Goal: Task Accomplishment & Management: Complete application form

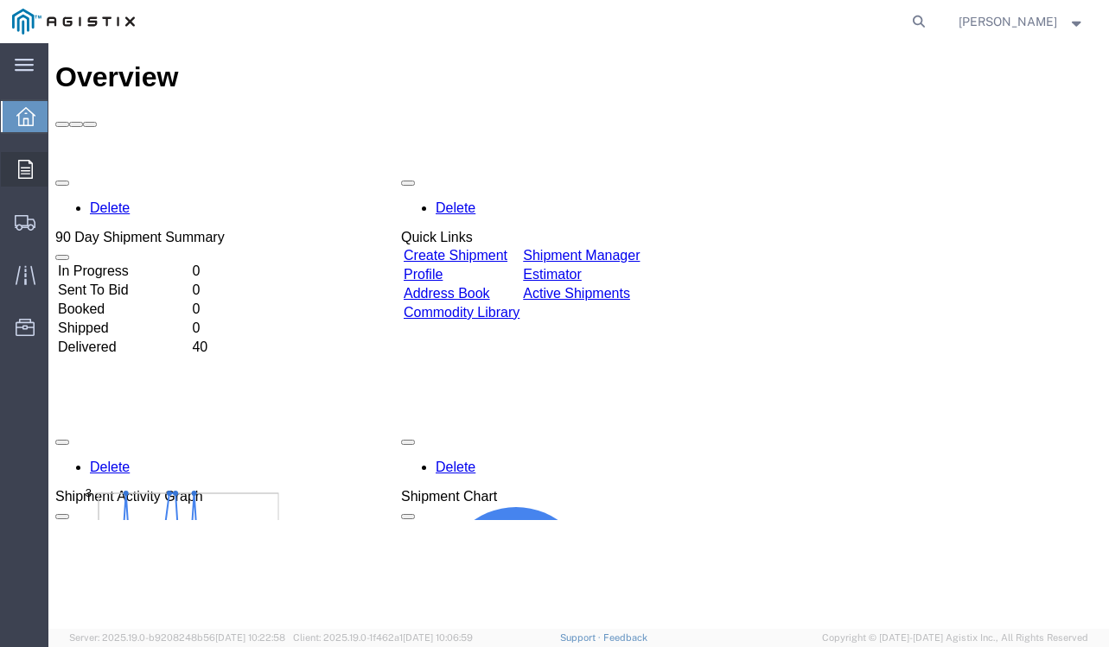
click at [29, 169] on icon at bounding box center [25, 169] width 15 height 19
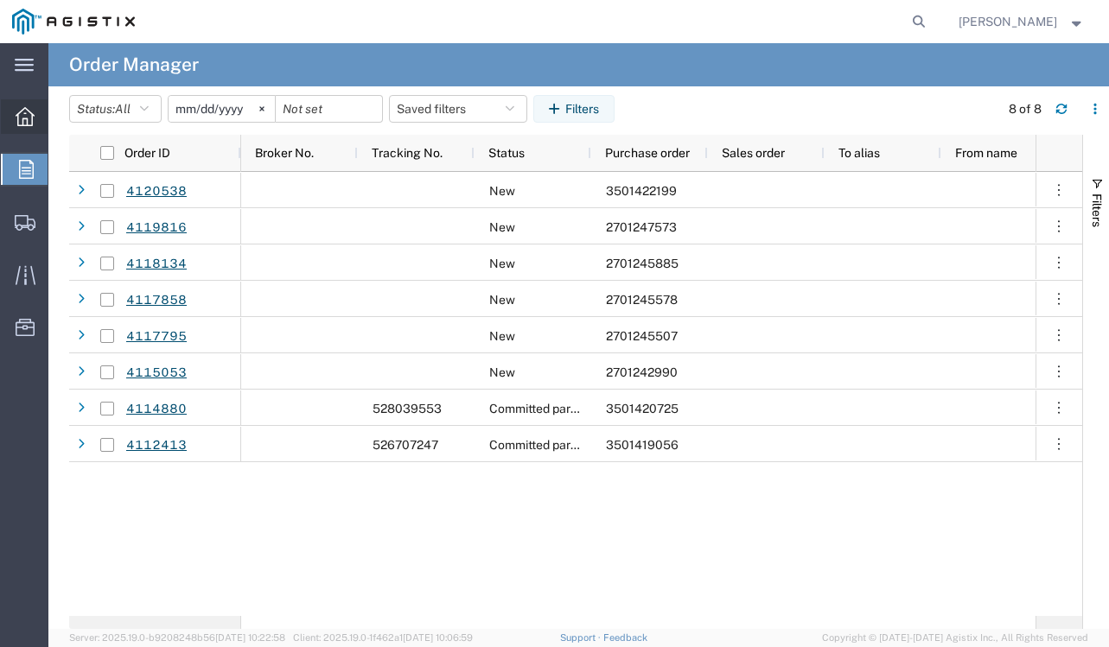
click at [5, 130] on div at bounding box center [25, 116] width 48 height 35
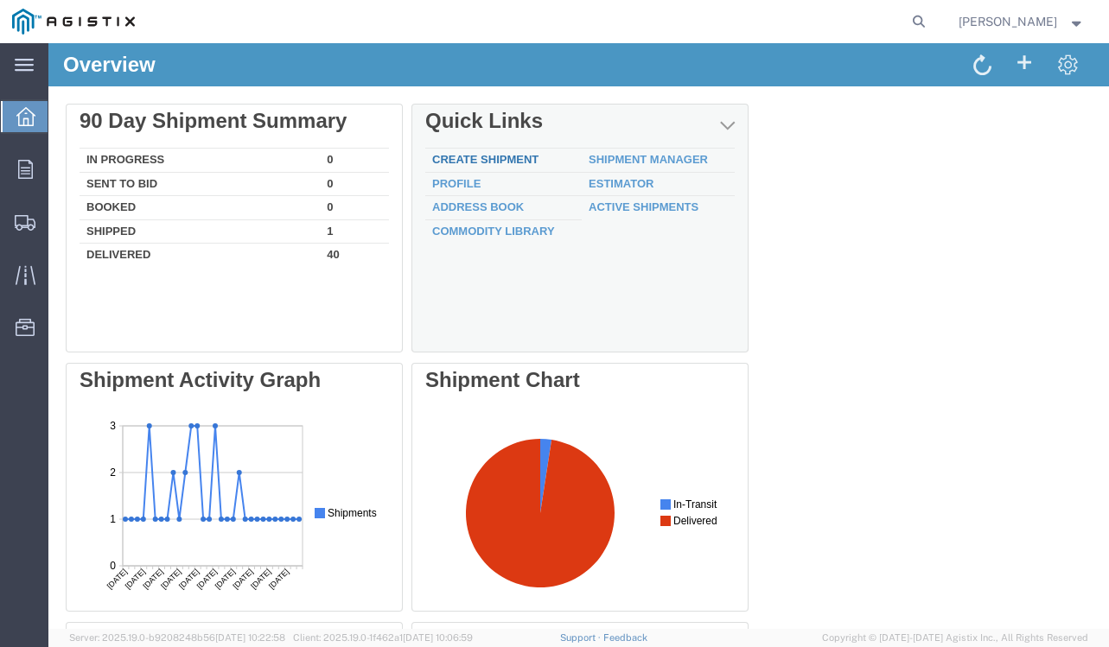
click at [459, 155] on link "Create Shipment" at bounding box center [485, 159] width 106 height 13
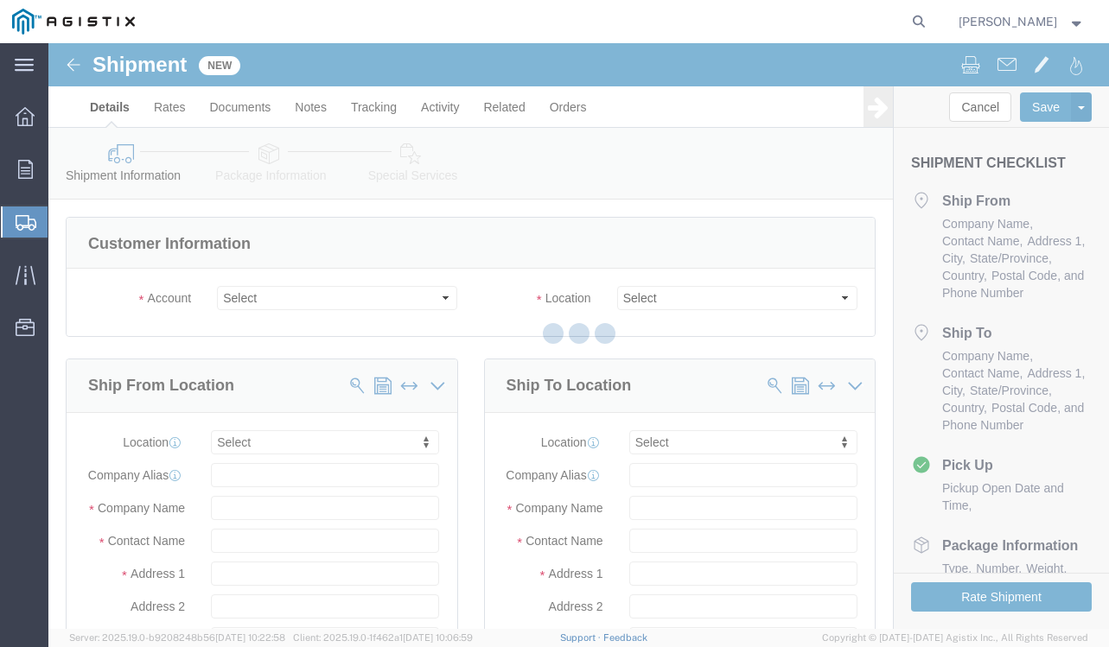
select select
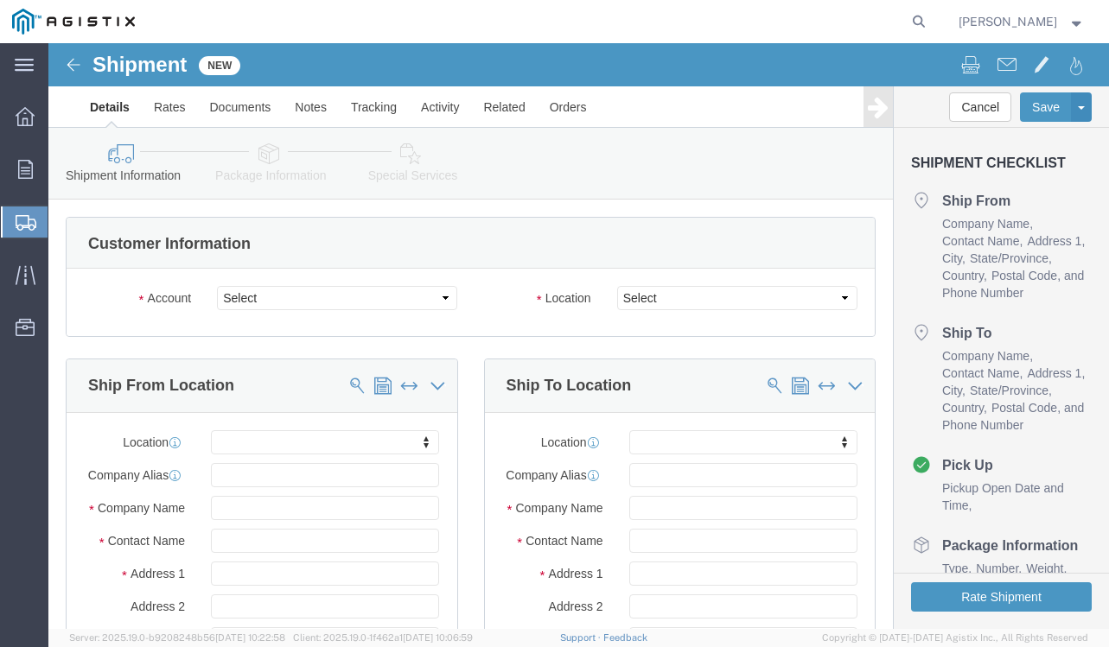
click div "Account Select Cenveo Corporation PG&E"
click select "Select Cenveo Corporation PG&E"
select select "9596"
click select "Select Cenveo Corporation PG&E"
select select "PURCHORD"
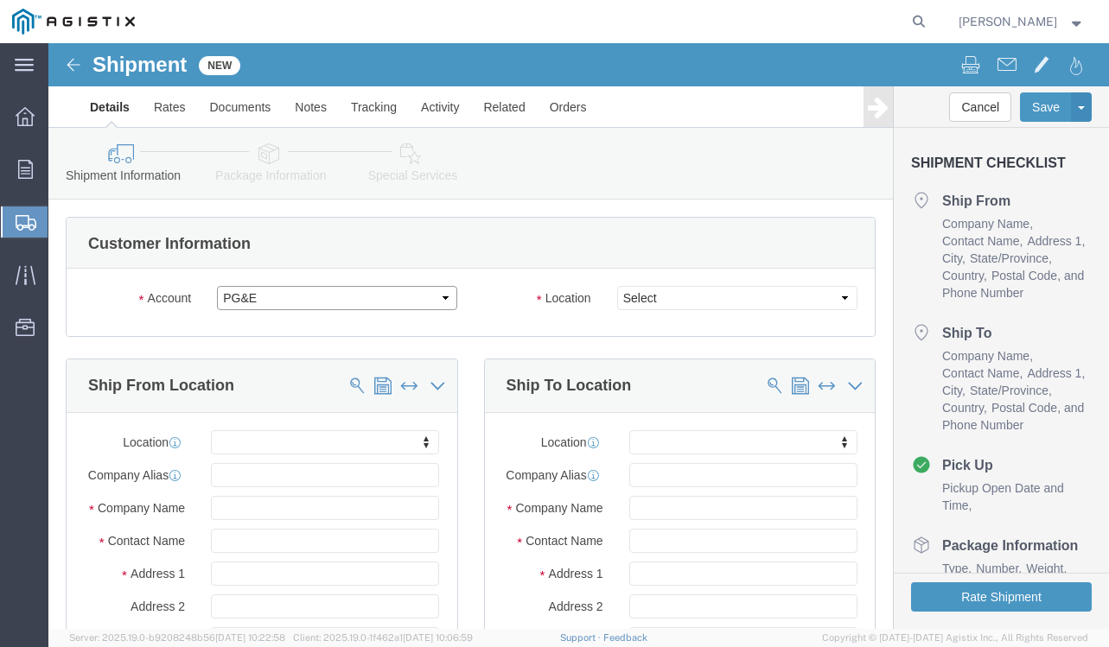
select select
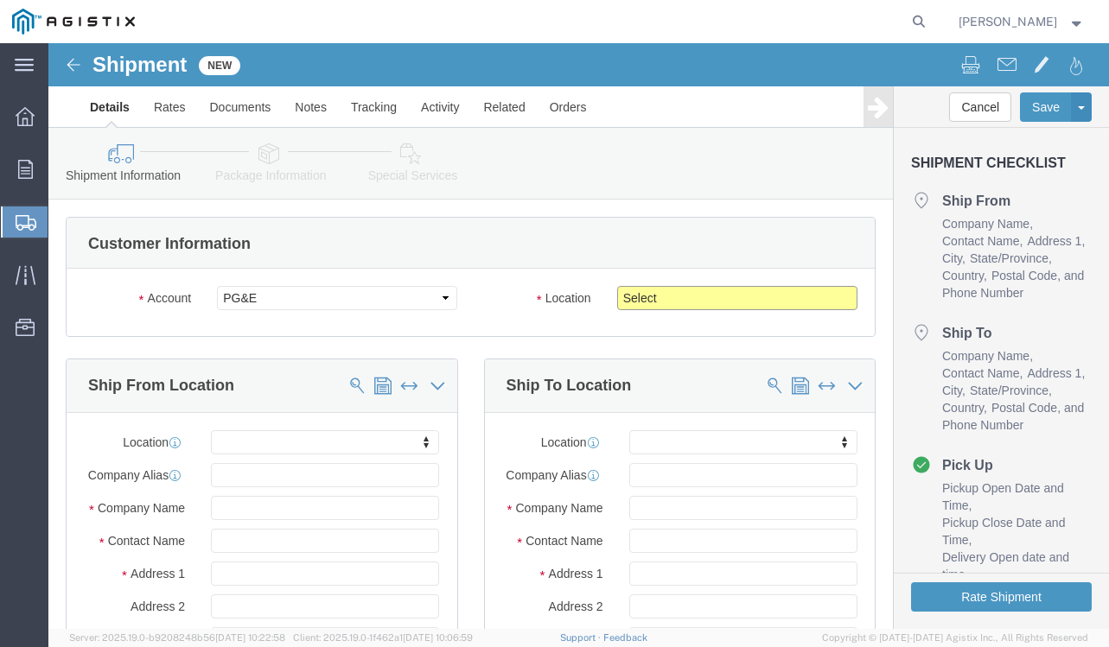
drag, startPoint x: 600, startPoint y: 256, endPoint x: 594, endPoint y: 266, distance: 12.0
click select "Select All Others [GEOGRAPHIC_DATA] [GEOGRAPHIC_DATA] [GEOGRAPHIC_DATA] [GEOGRA…"
select select "23082"
click select "Select All Others [GEOGRAPHIC_DATA] [GEOGRAPHIC_DATA] [GEOGRAPHIC_DATA] [GEOGRA…"
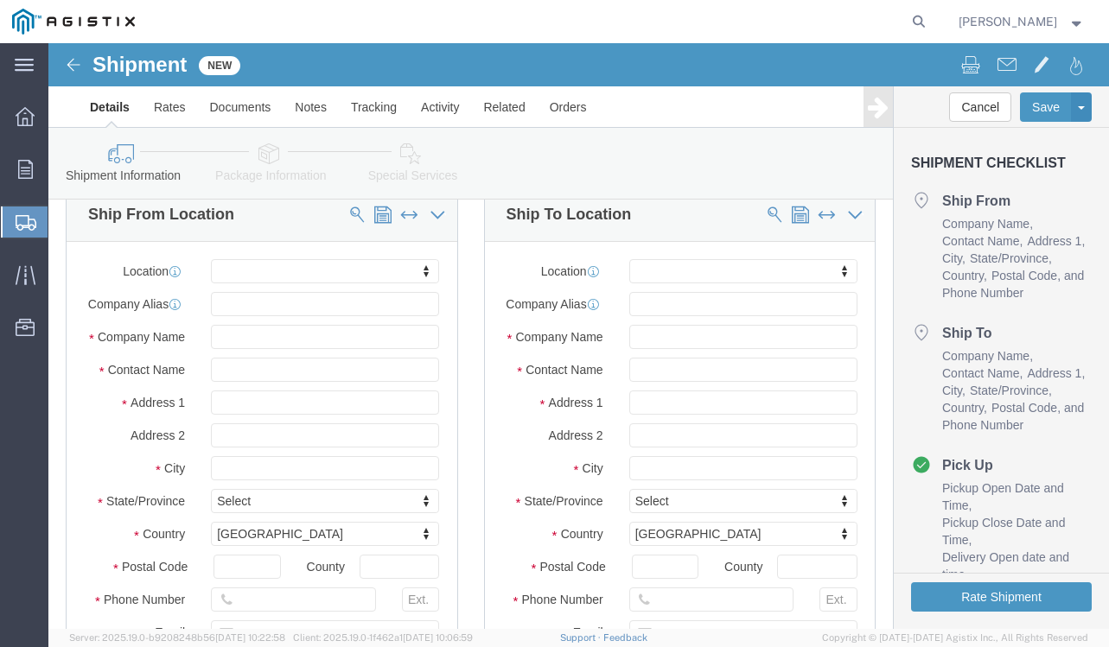
scroll to position [173, 0]
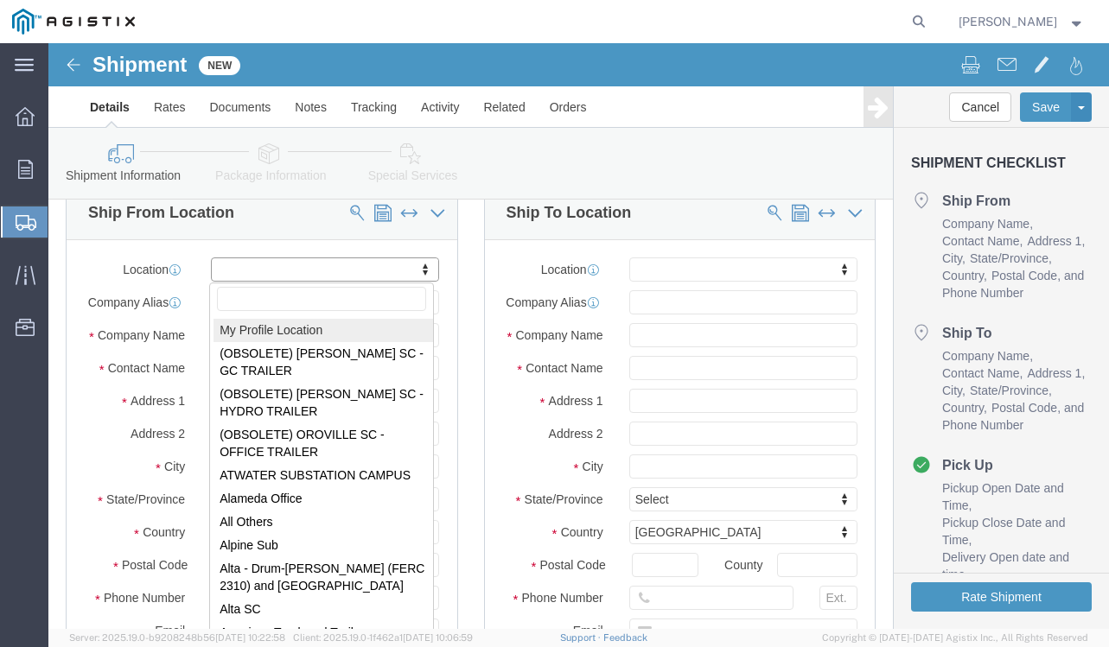
select select "MYPROFILE"
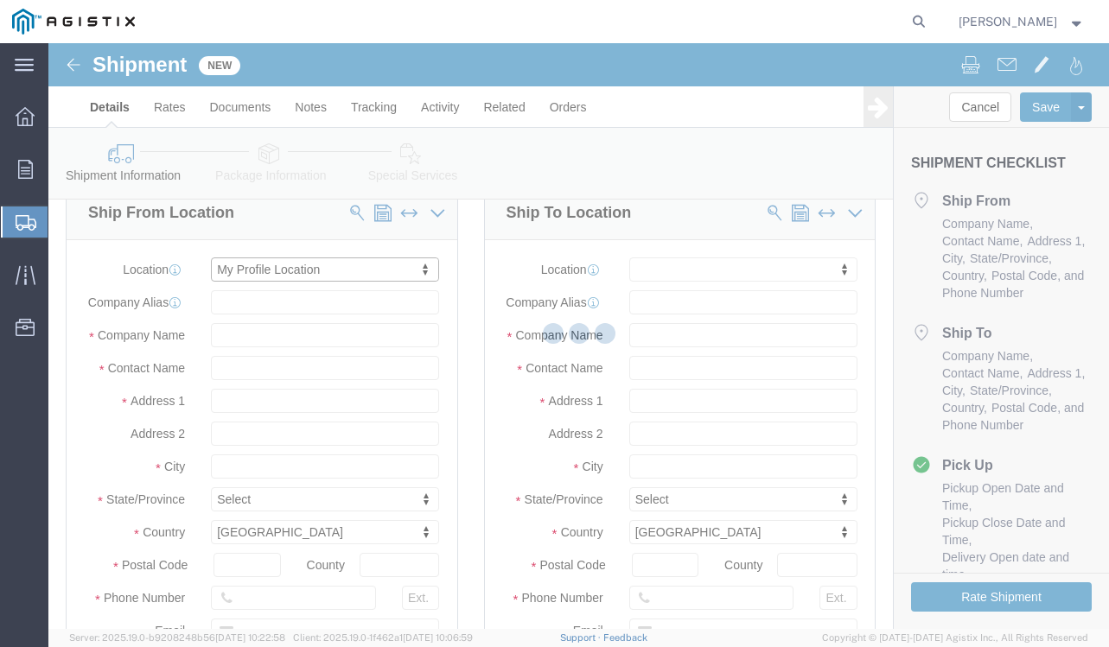
type input "Cenveo Corporation"
type input "[PERSON_NAME]"
type input "[STREET_ADDRESS]"
type input "STE 100"
type input "CARROLLTON"
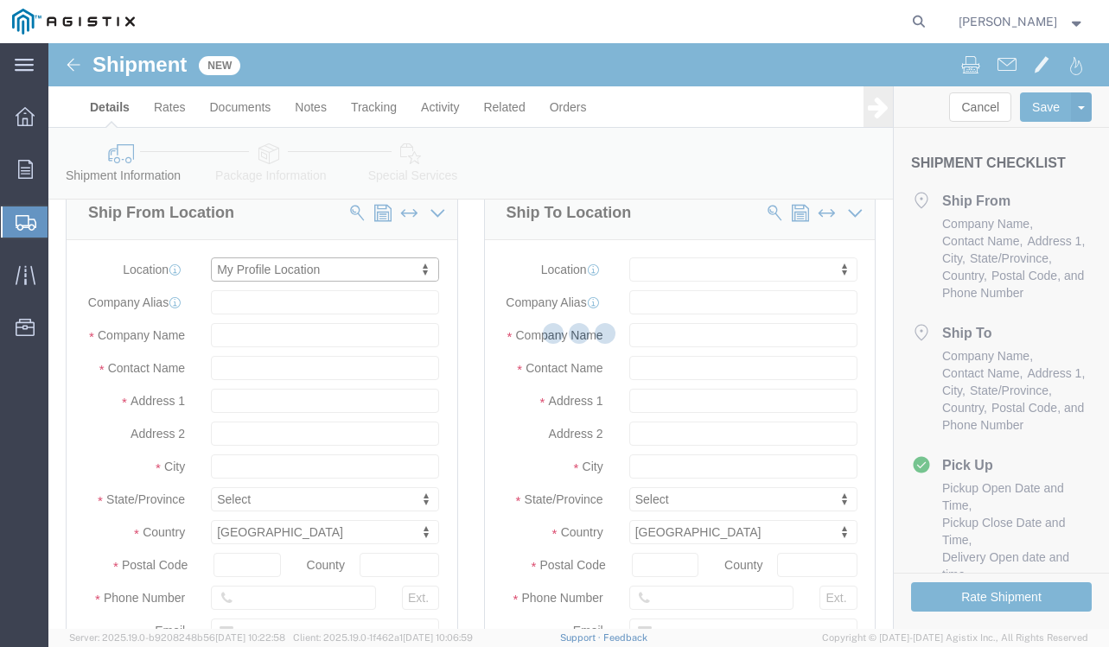
type input "75006"
type input "2147754775"
type input "[PERSON_NAME][EMAIL_ADDRESS][PERSON_NAME][DOMAIN_NAME]"
checkbox input "true"
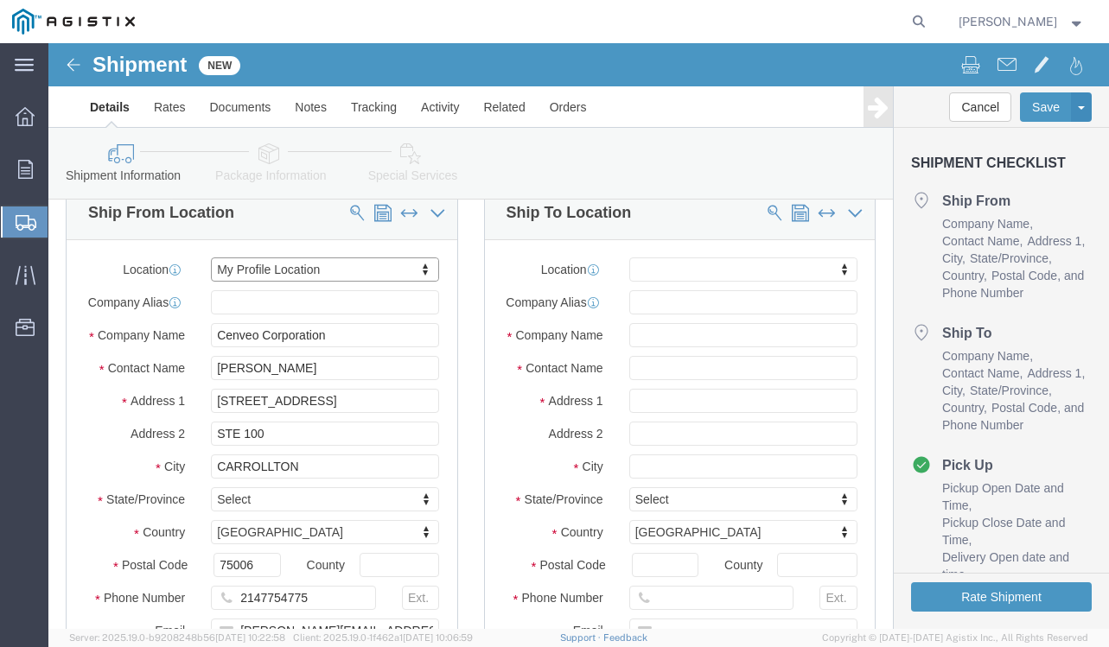
select select "[GEOGRAPHIC_DATA]"
click input "text"
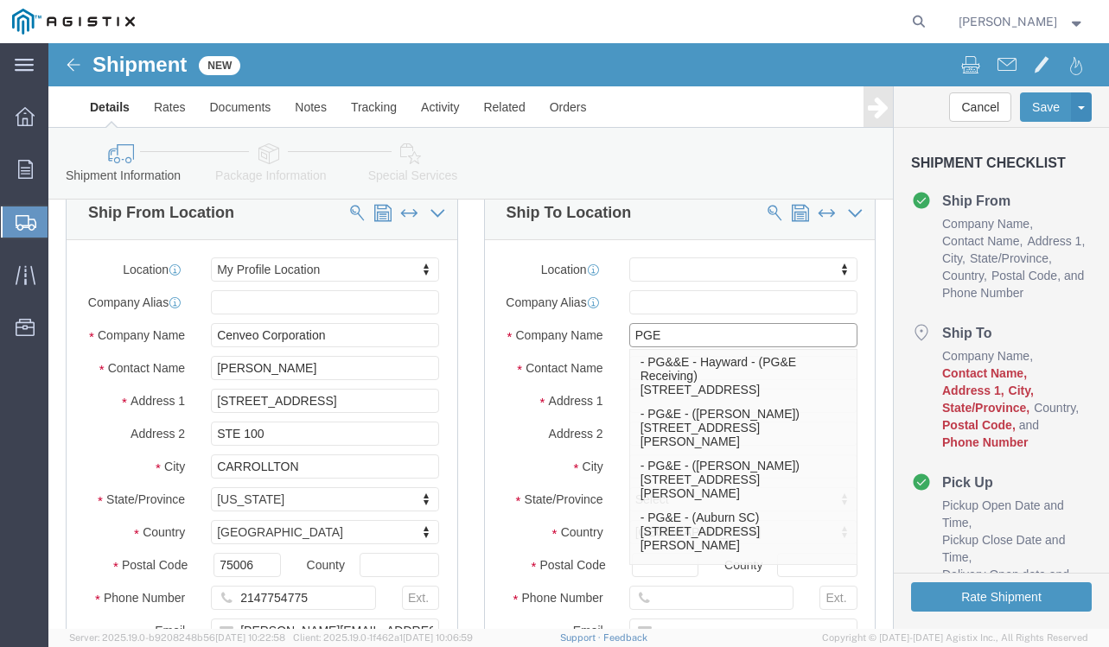
type input "PGE"
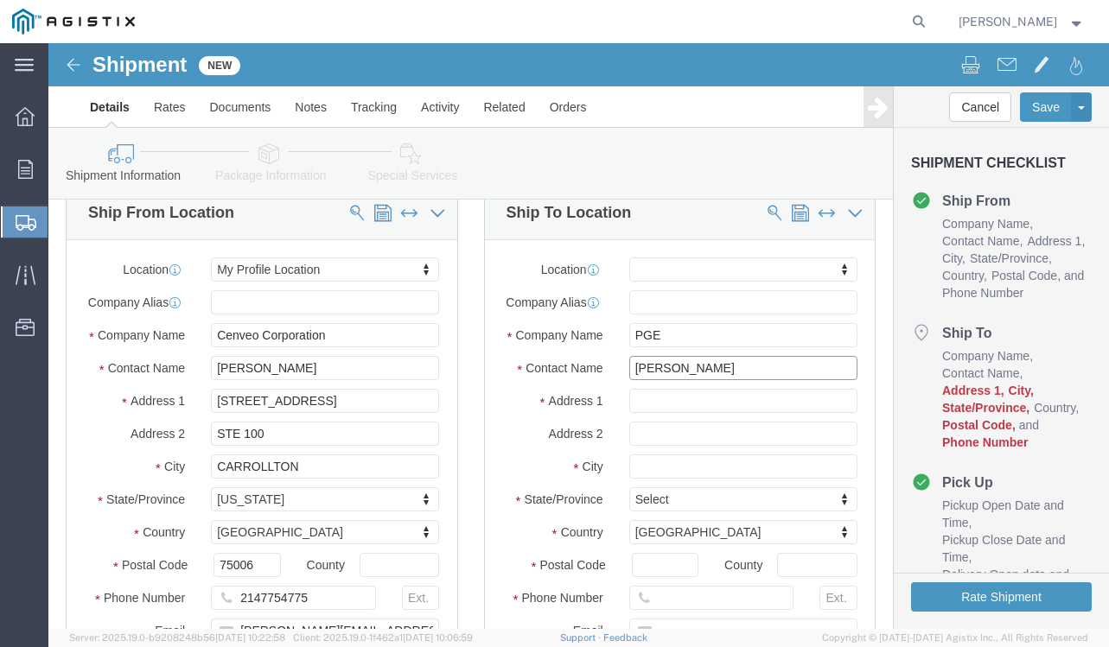
type input "[PERSON_NAME]"
type input "[STREET_ADDRESS]"
select select
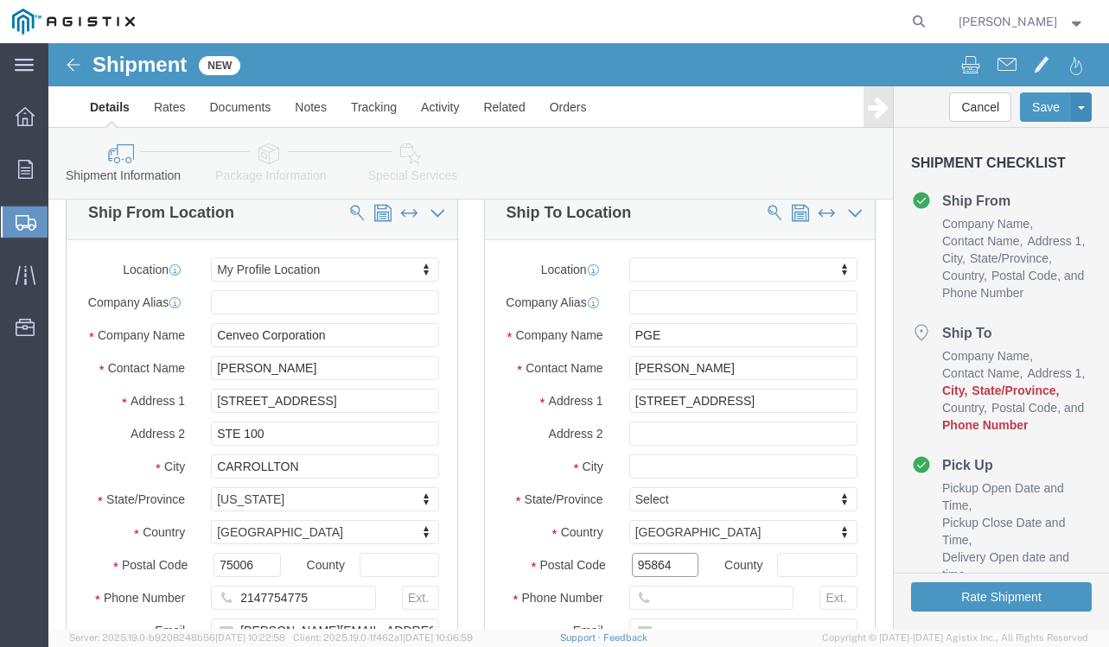
type input "95864"
select select
click input "text"
type input "SACRAMENTO"
select select
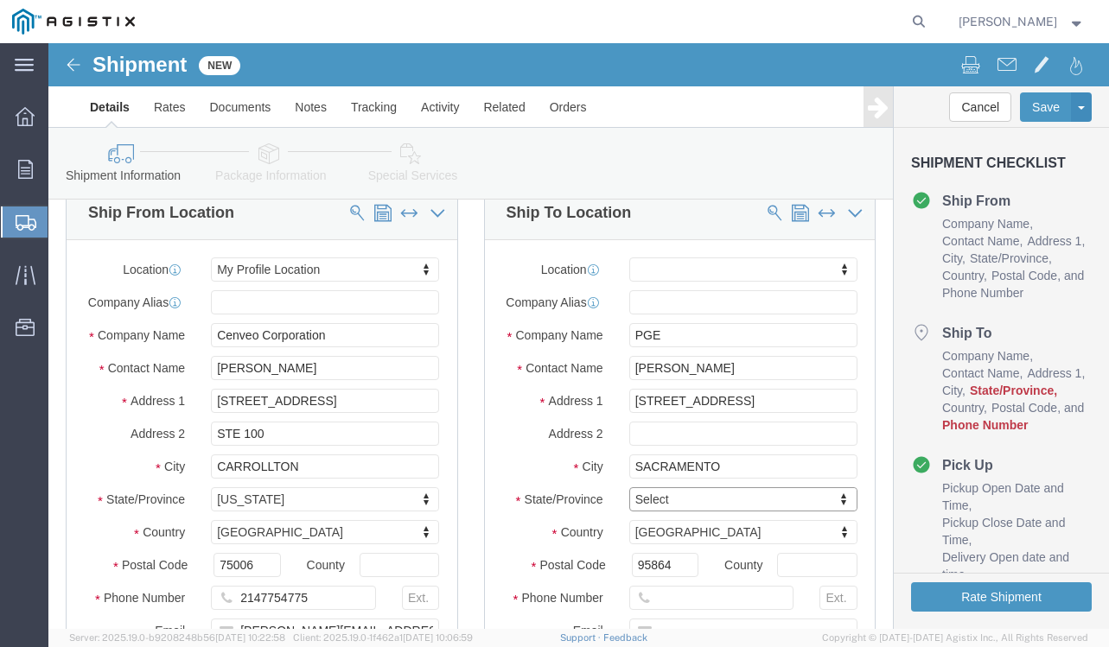
type input "C"
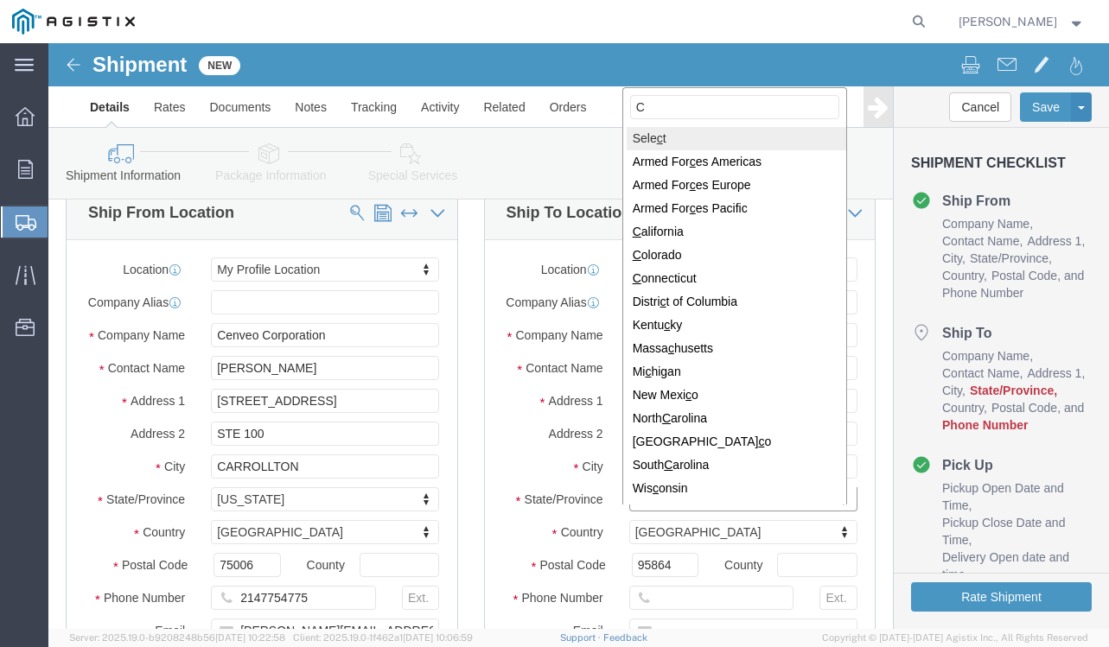
type input "CA"
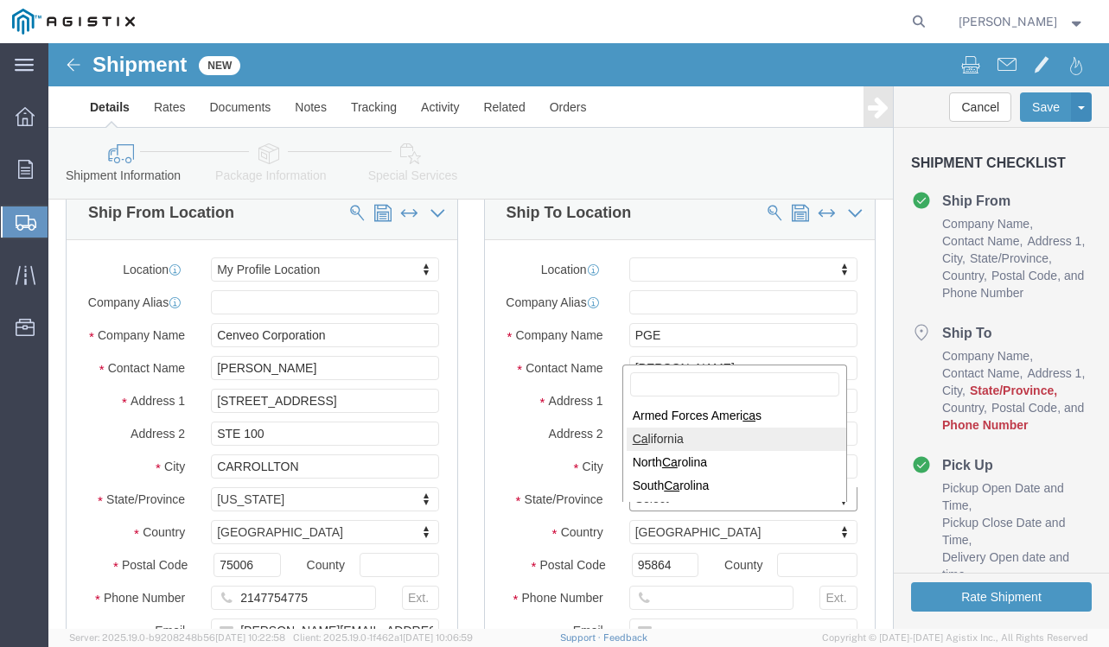
select select
select select "CA"
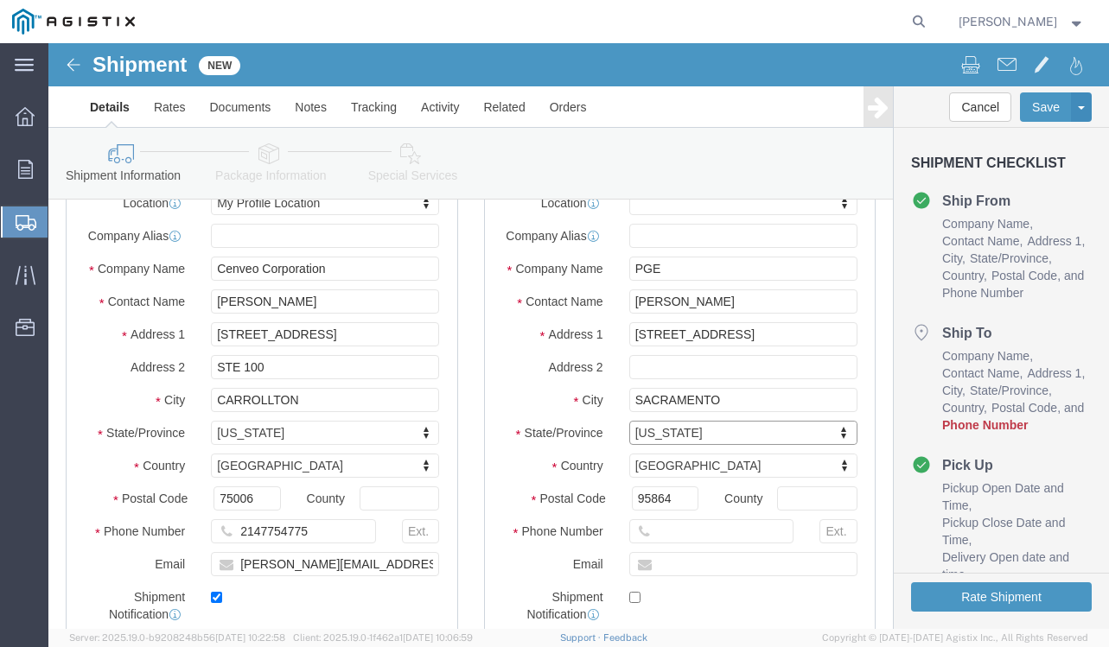
scroll to position [346, 0]
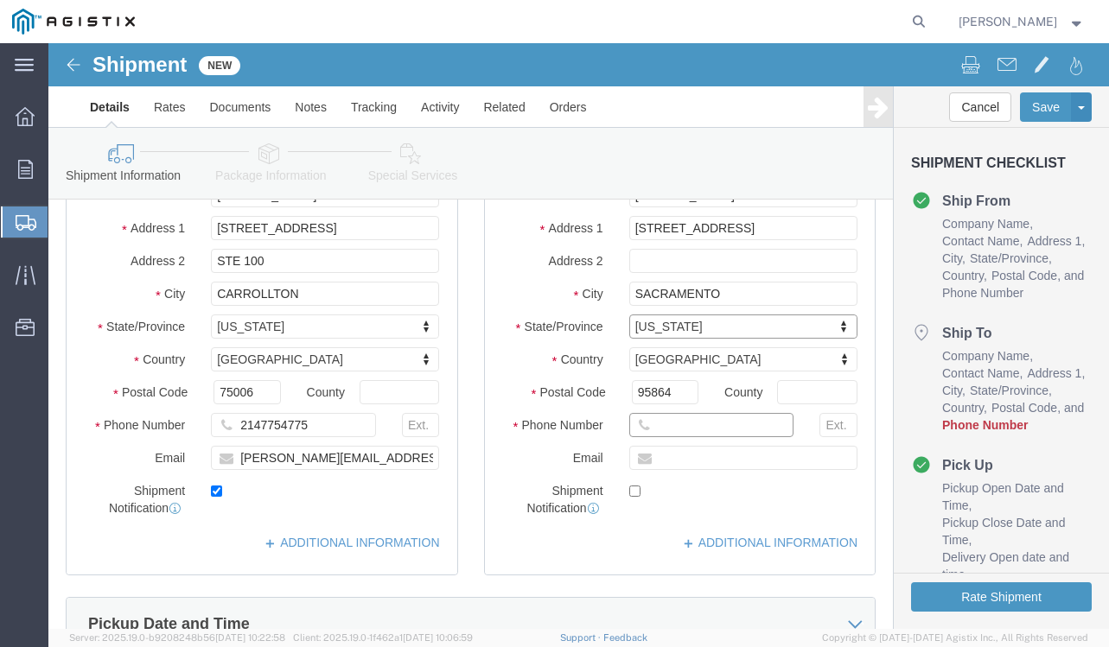
click input "text"
type input "5"
type input "8"
click input "text"
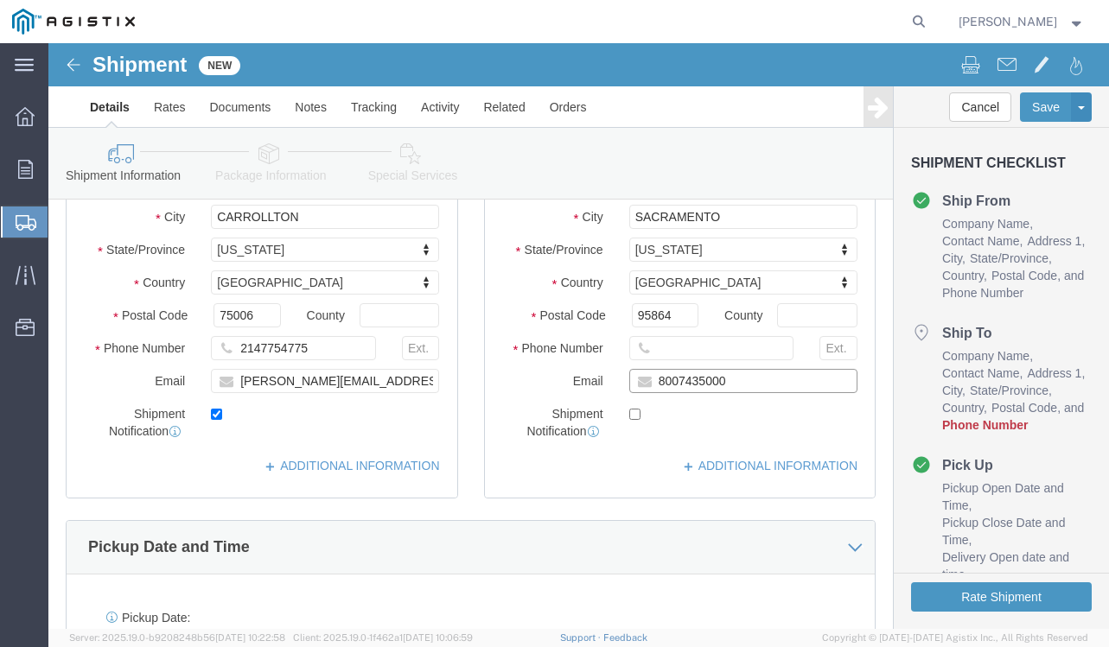
scroll to position [518, 0]
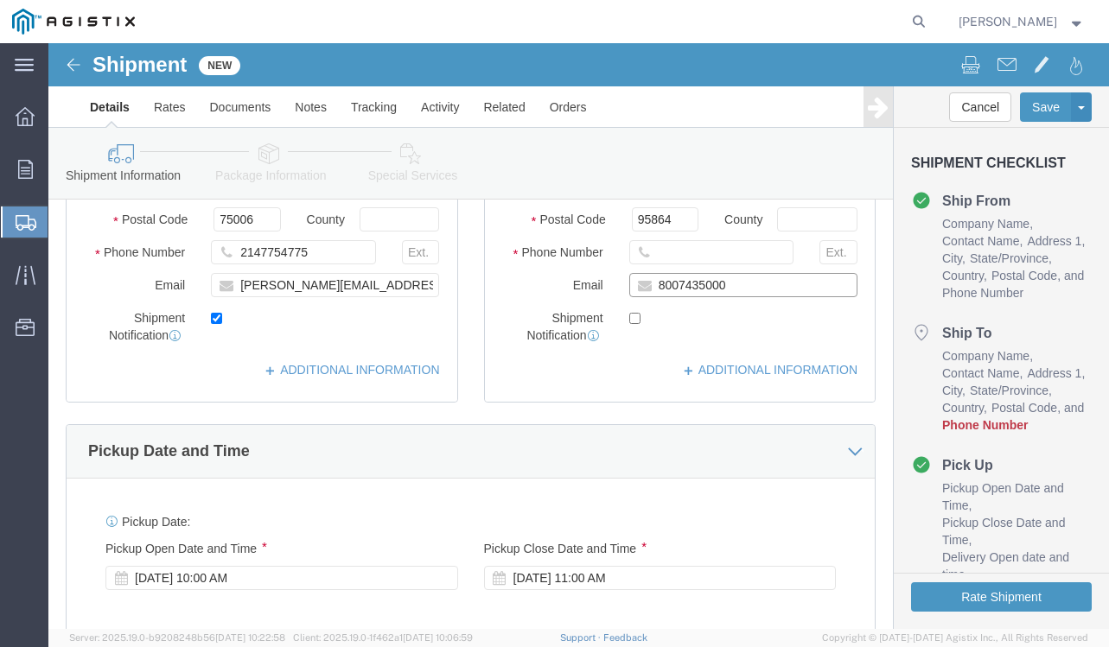
drag, startPoint x: 699, startPoint y: 259, endPoint x: 588, endPoint y: 259, distance: 110.6
click div "8007435000"
type input "8007435000"
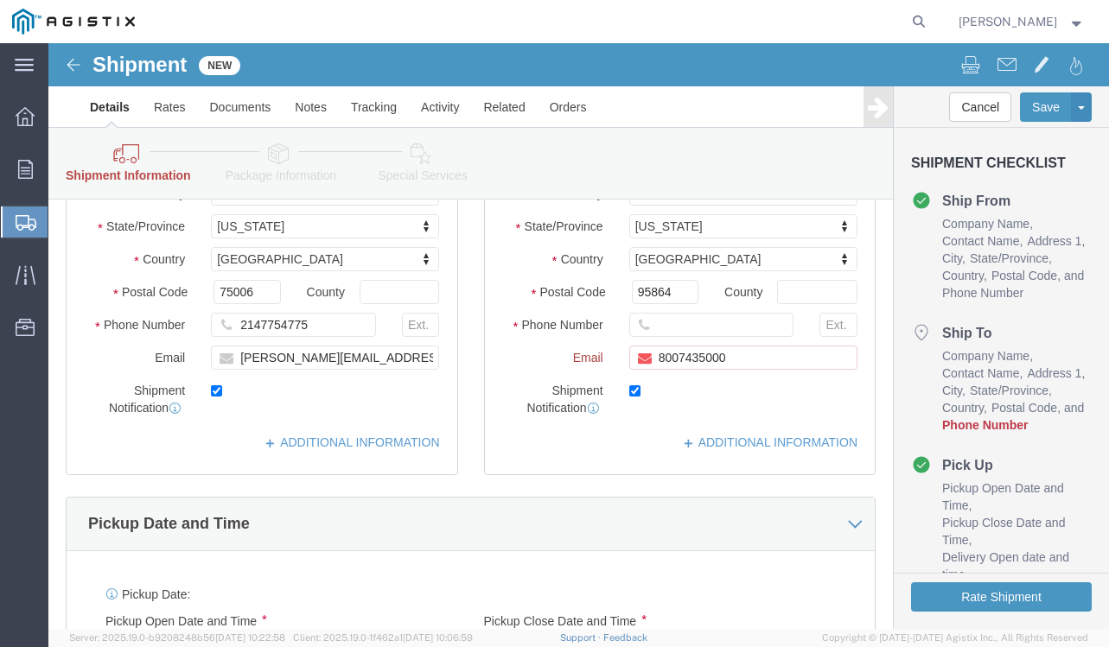
checkbox input "true"
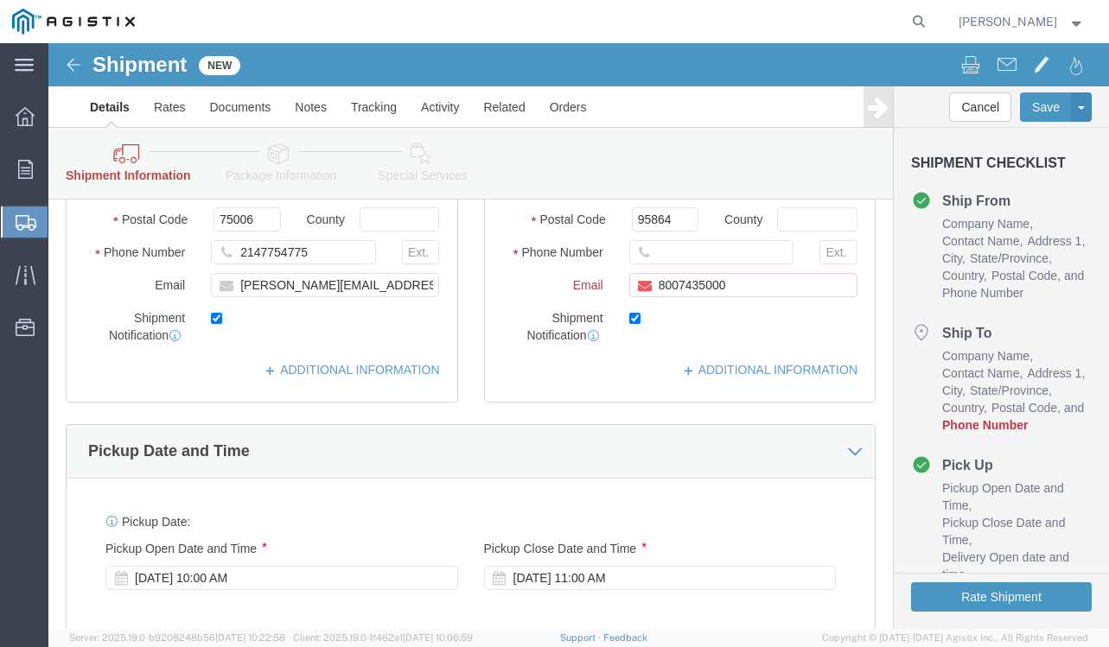
click div "Ship To Location Location My Profile Location (OBSOLETE) [GEOGRAPHIC_DATA] SC -…"
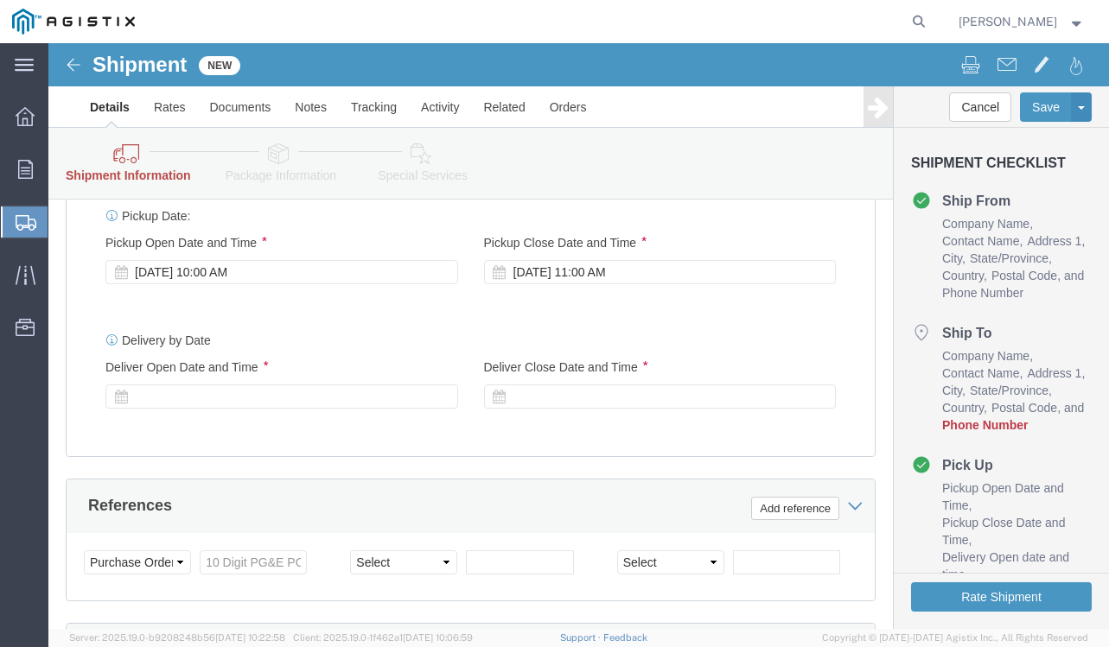
scroll to position [937, 0]
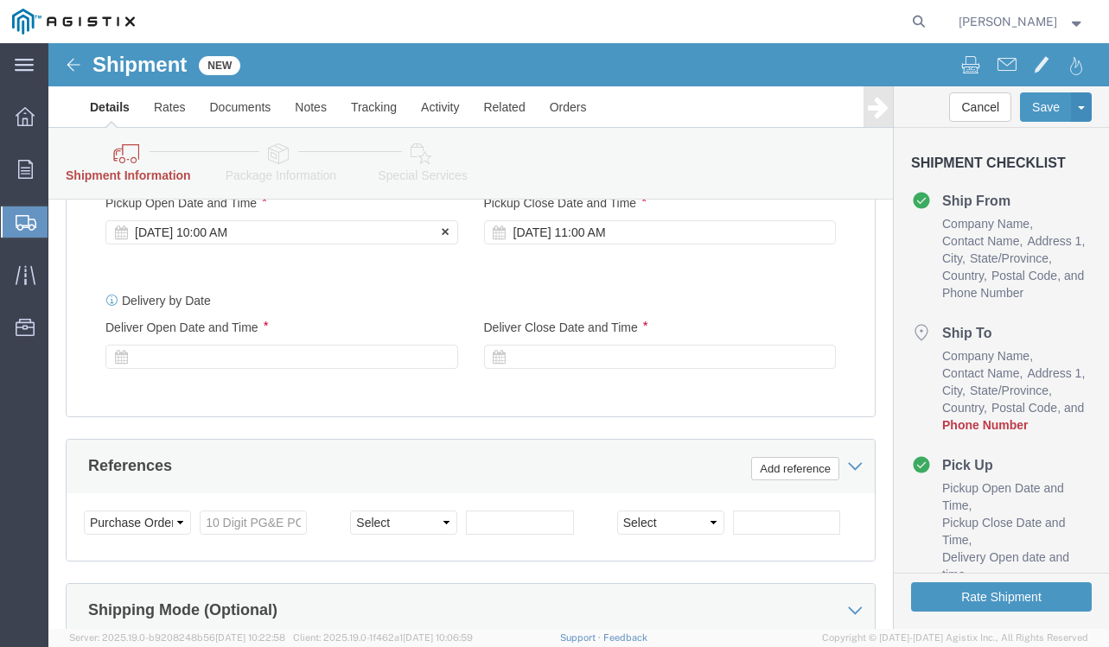
click div "[DATE] 10:00 AM"
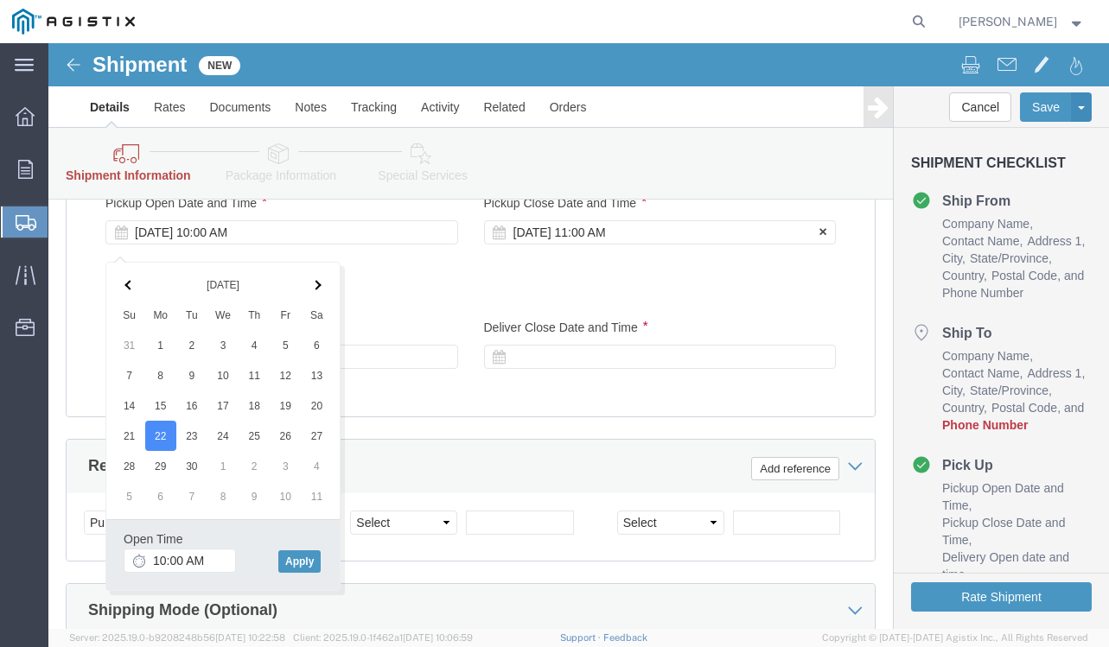
click div "[DATE] 11:00 AM"
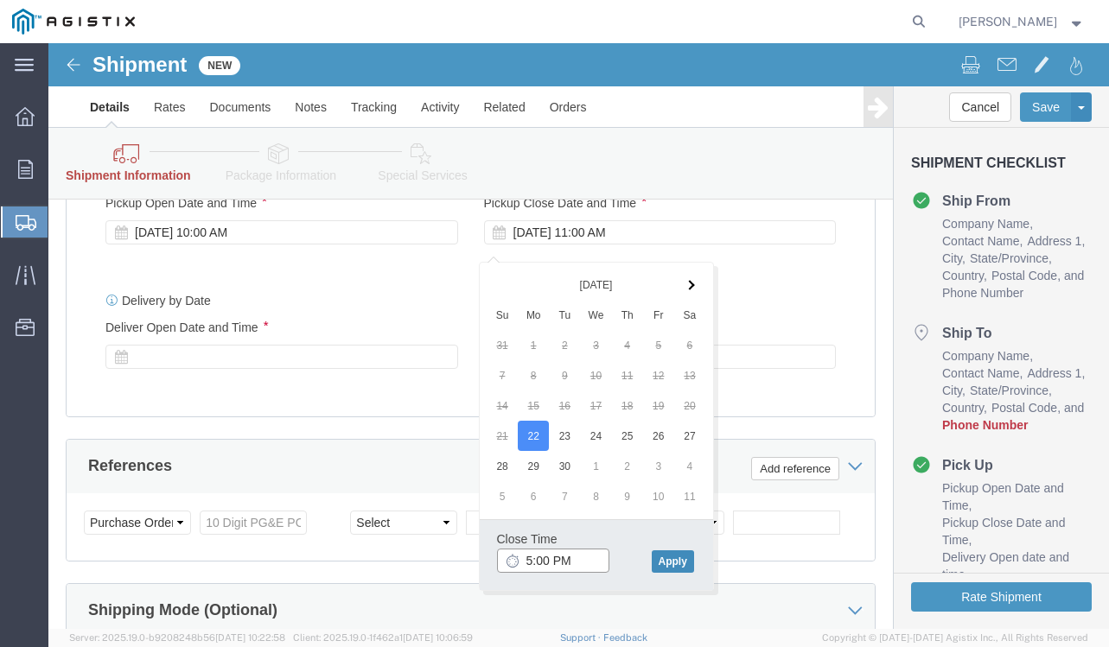
type input "5:00 PM"
click button "Apply"
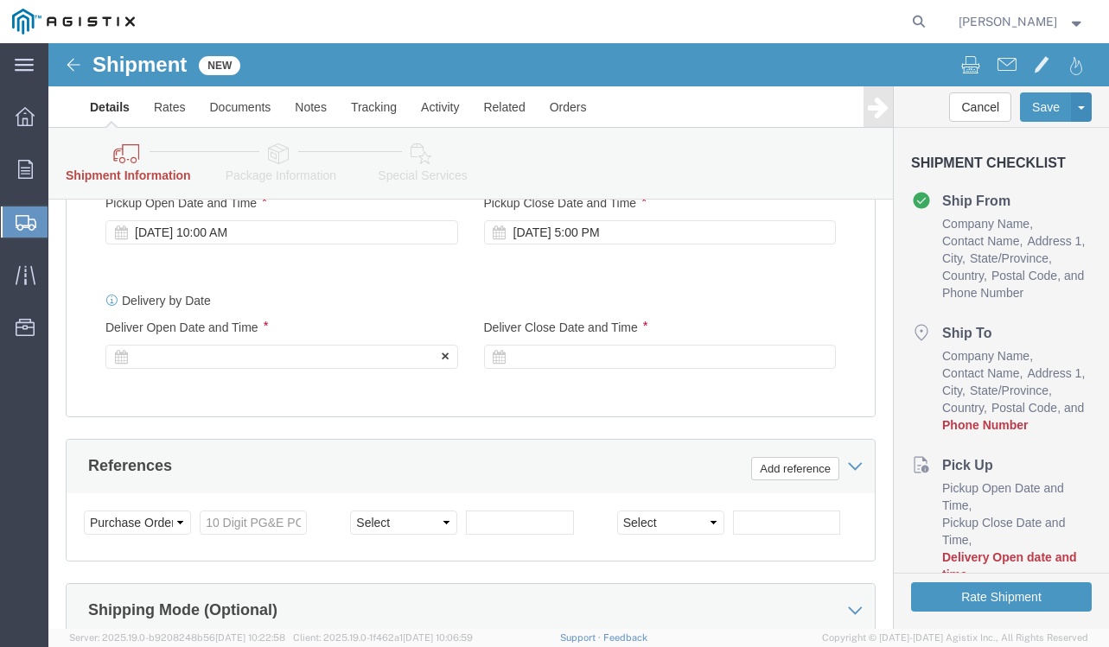
click div
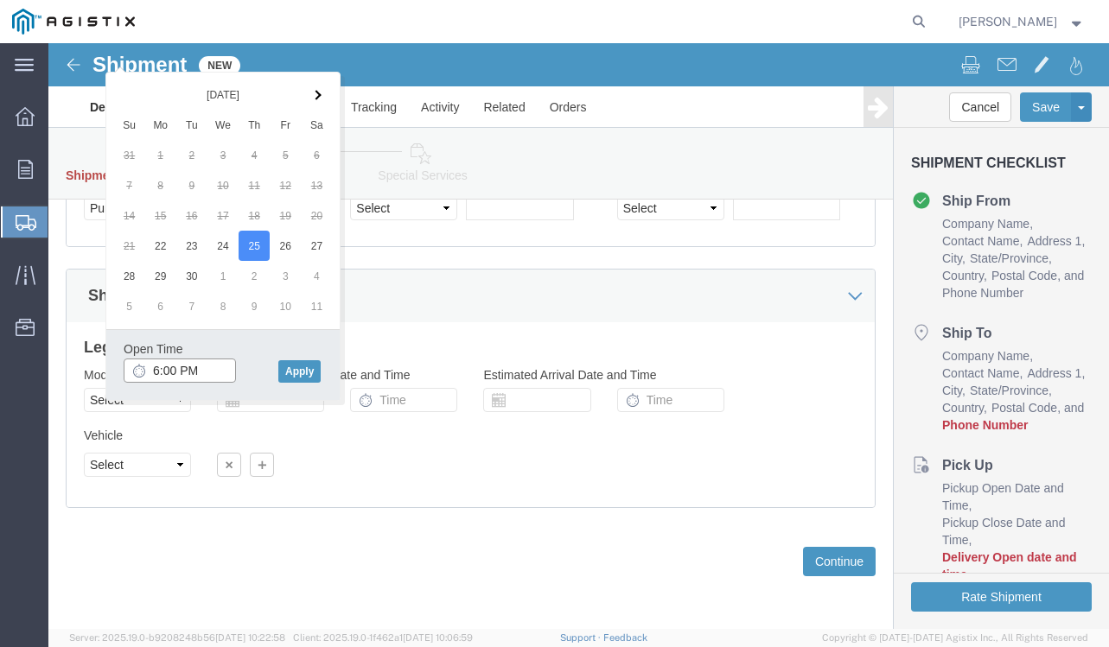
click input "6:00 PM"
type input "9:00 AM"
click button "Apply"
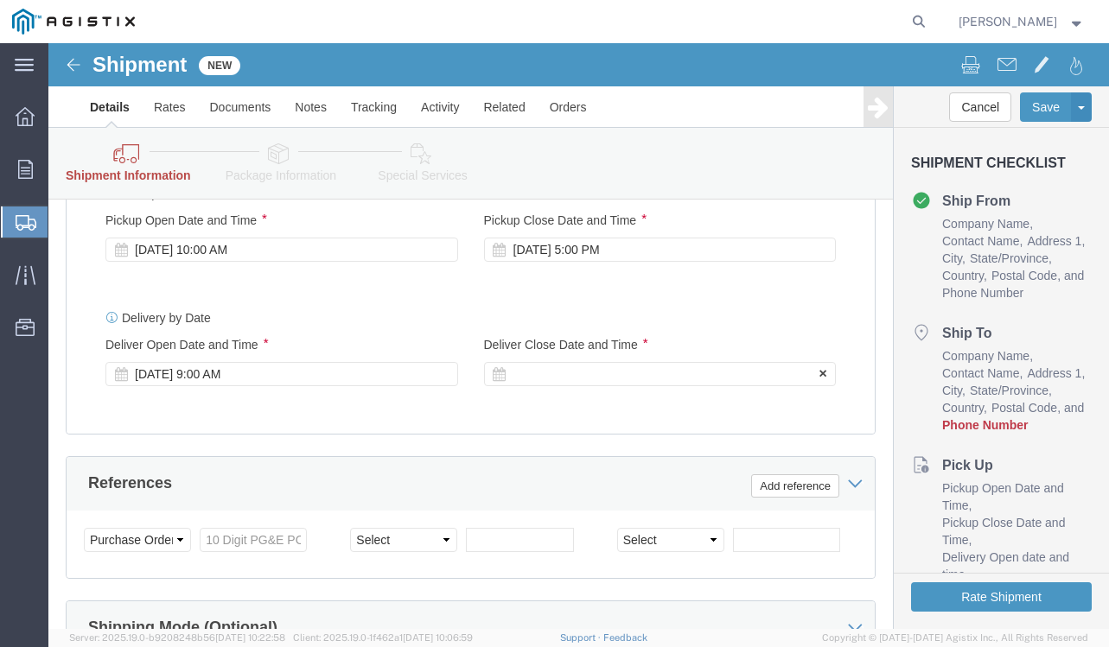
click div
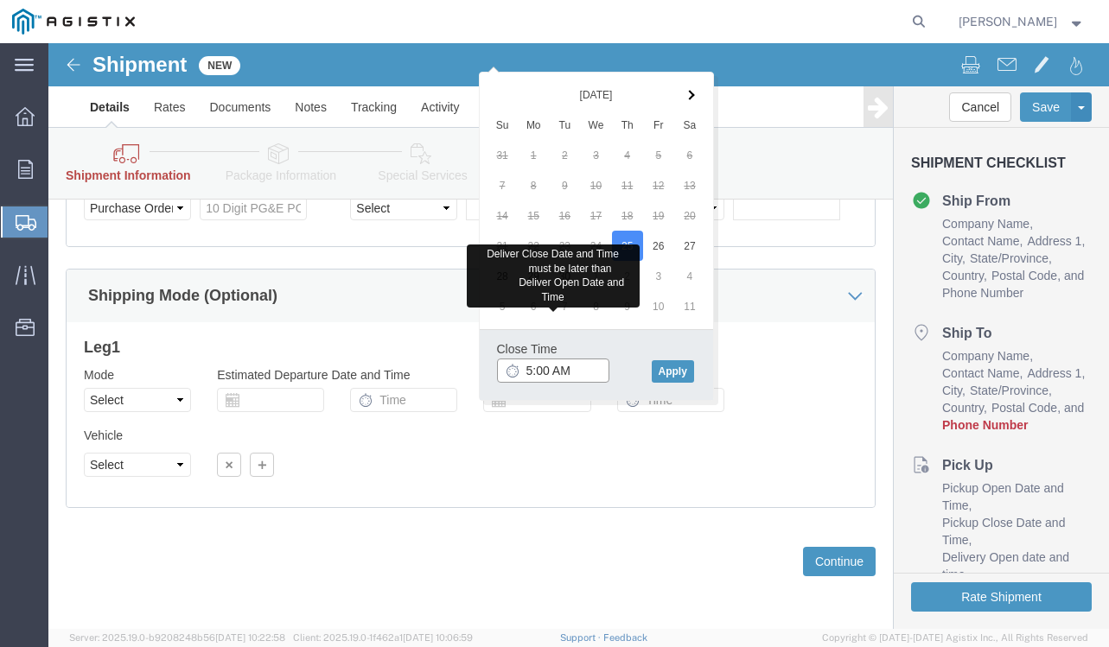
type input "5:00 PM"
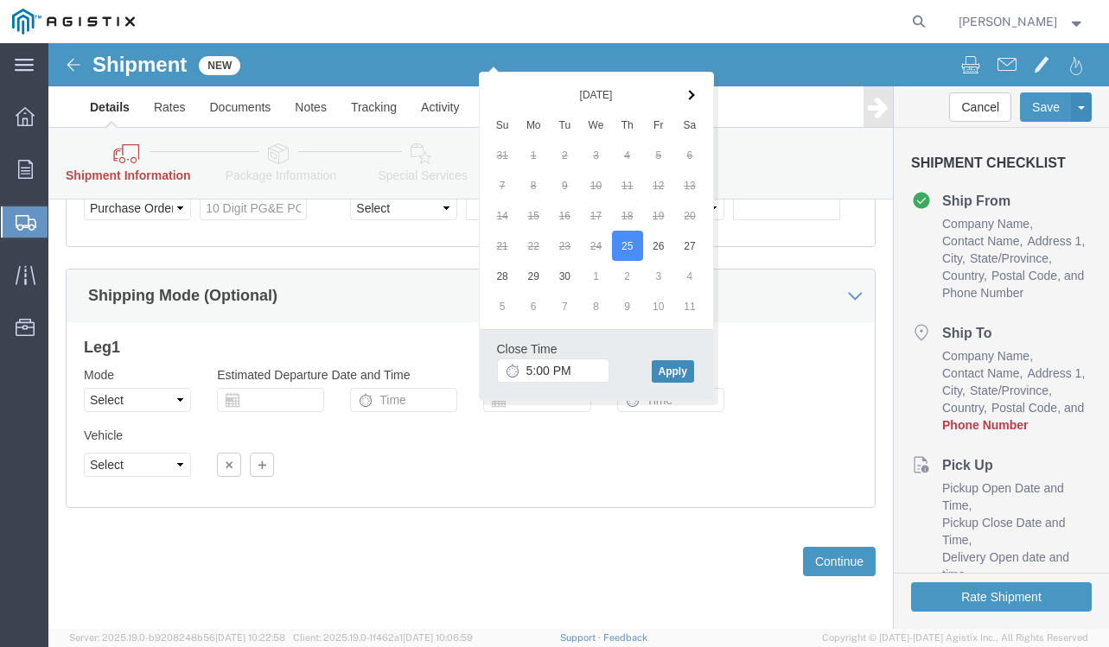
click button "Apply"
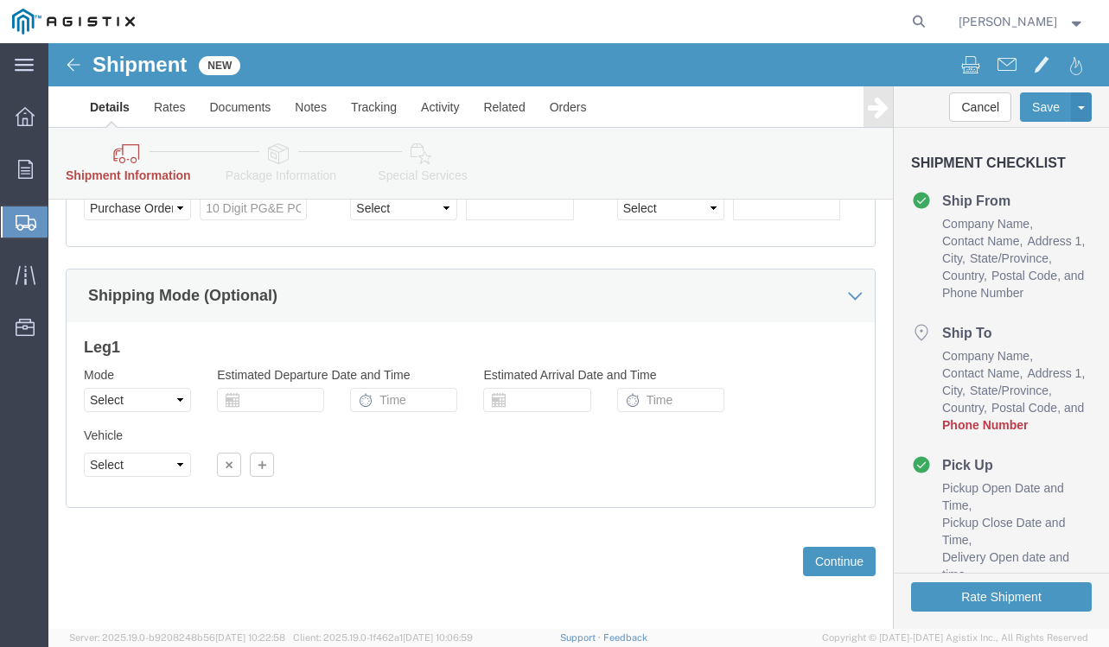
scroll to position [1092, 0]
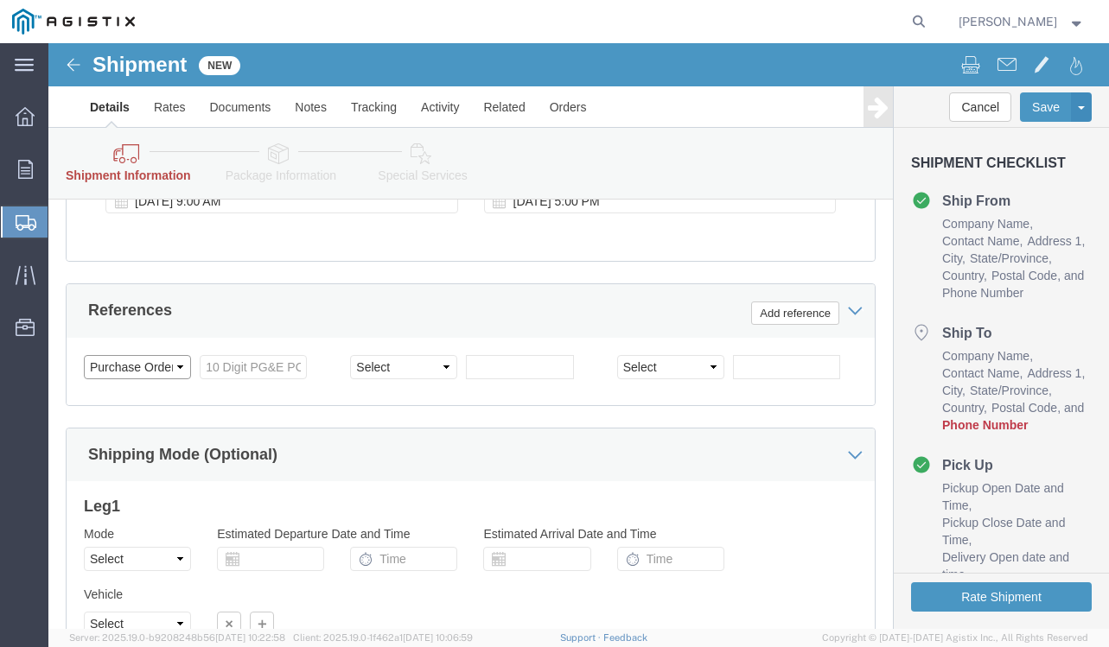
click select "Select Account Type Activity ID Airline Appointment Number ASN Batch Request # …"
click input "text"
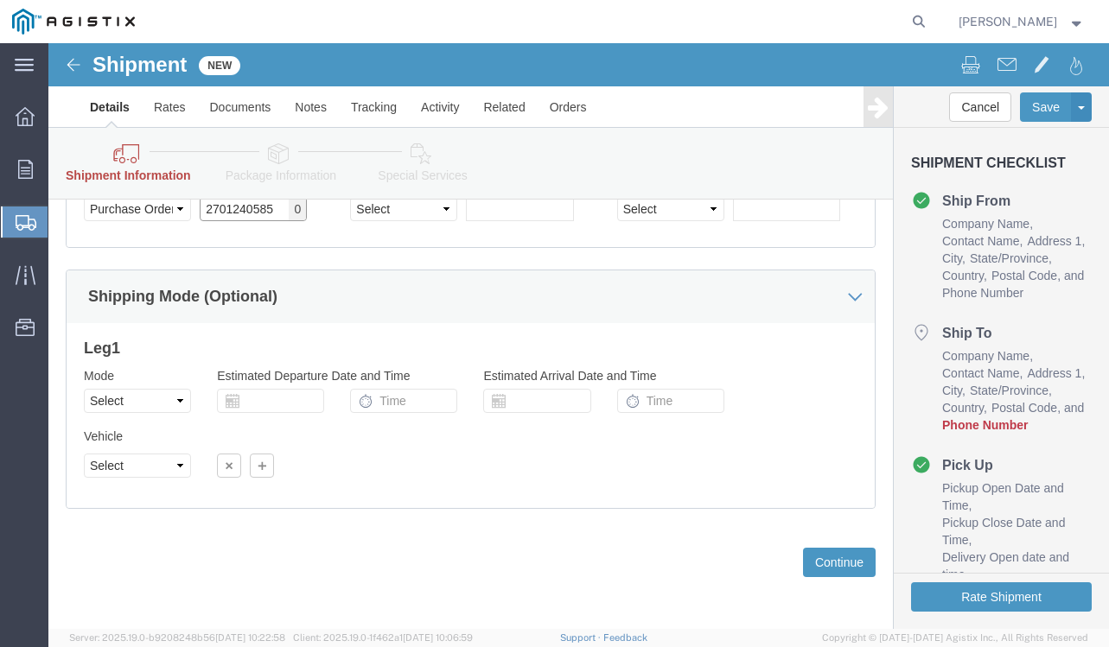
scroll to position [1265, 0]
type input "2701240585"
click button "Continue"
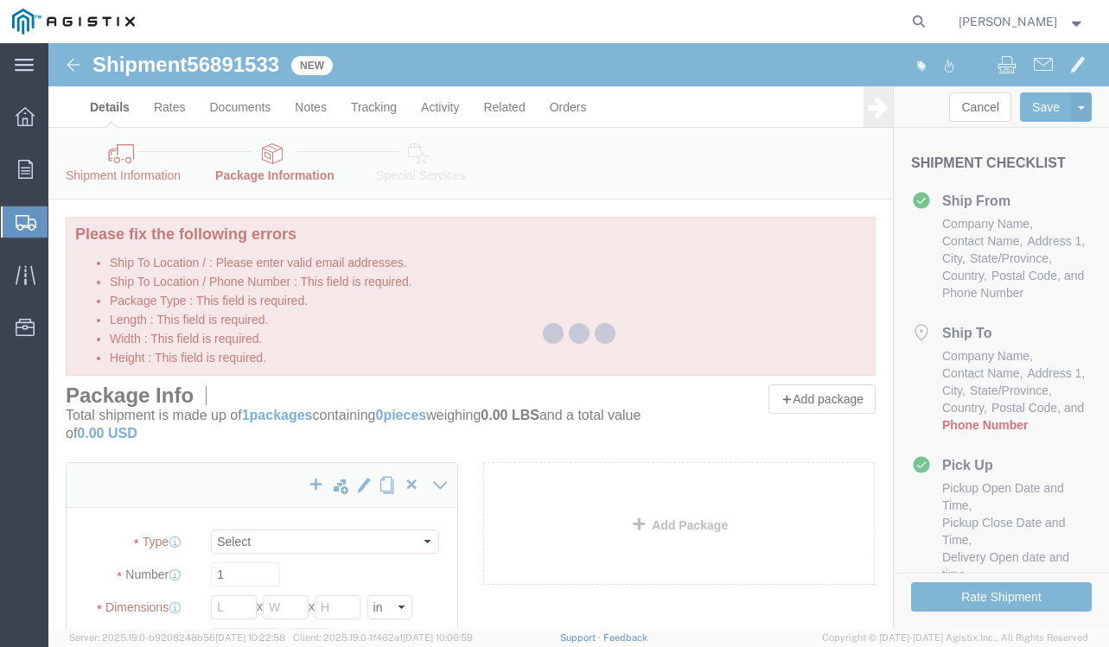
select select "CBOX"
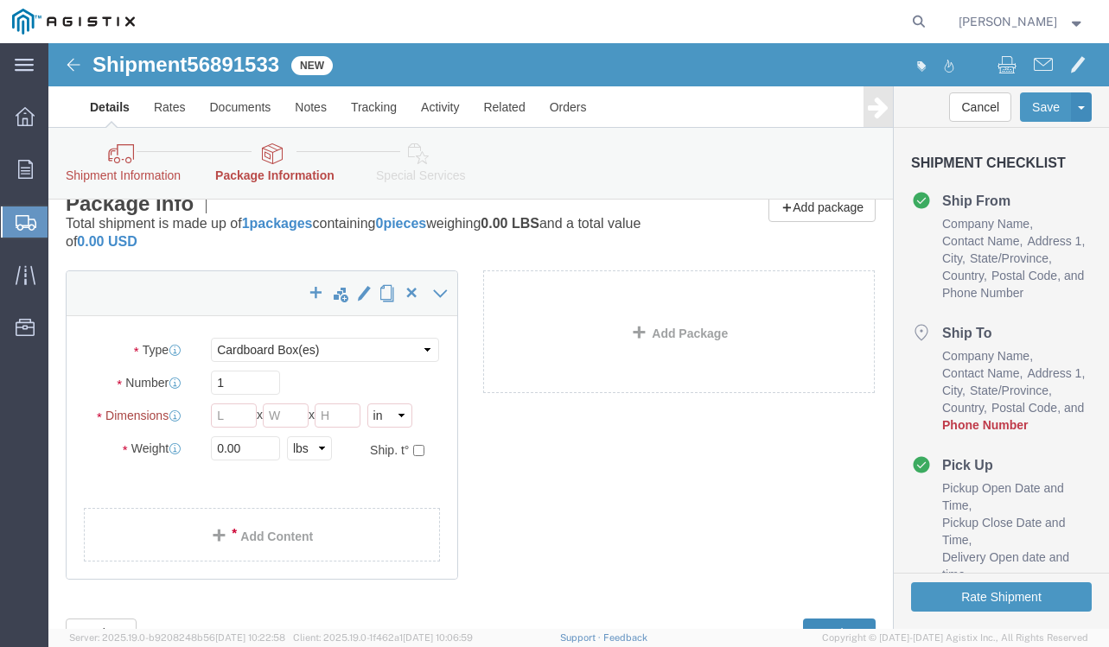
scroll to position [245, 0]
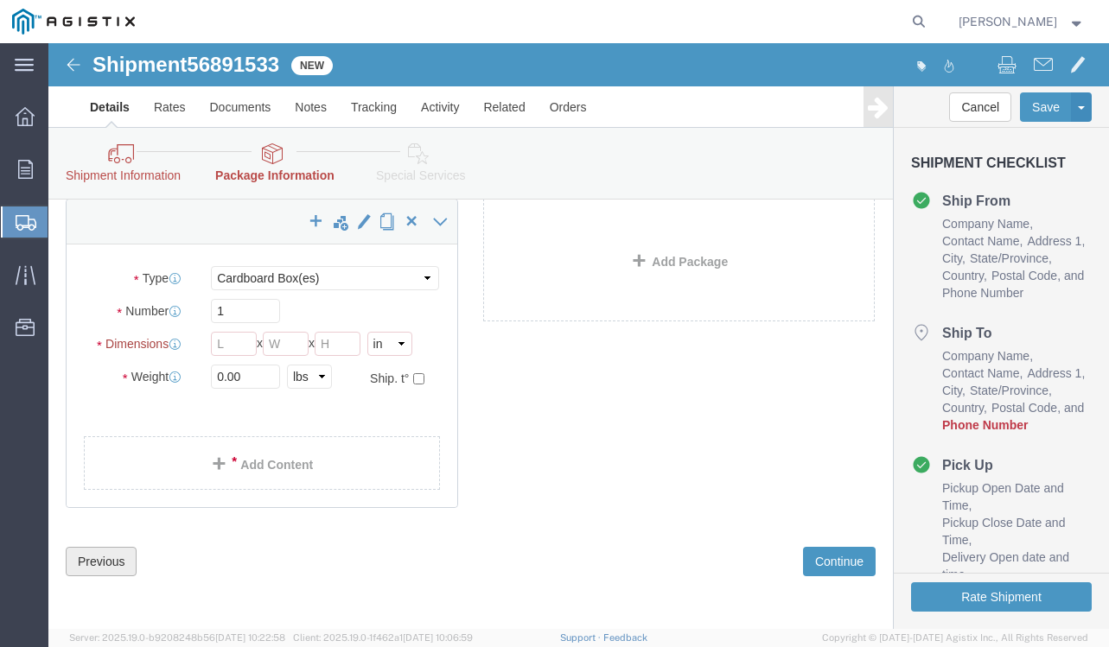
click button "Previous"
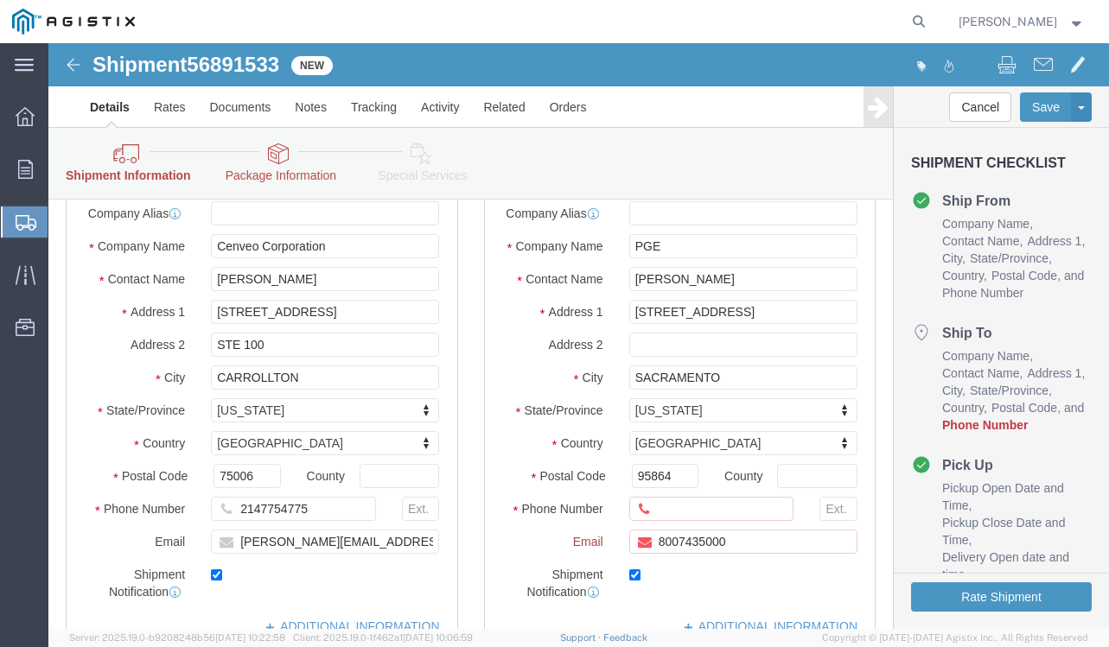
scroll to position [417, 0]
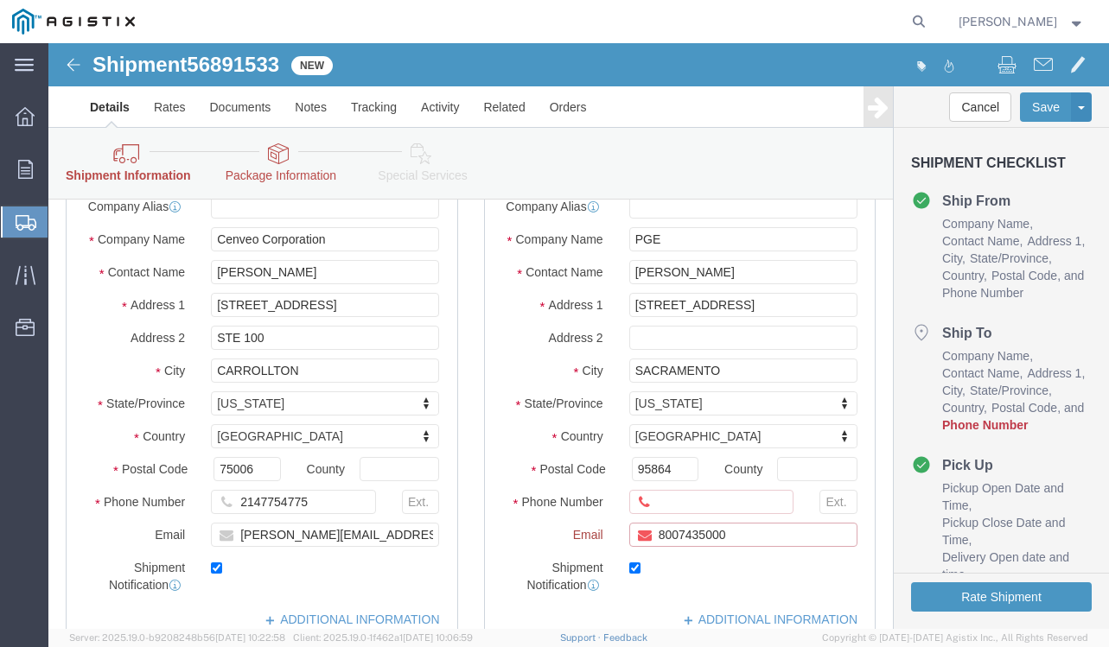
drag, startPoint x: 678, startPoint y: 511, endPoint x: 552, endPoint y: 516, distance: 126.3
click div "Email 8007435000"
checkbox input "false"
click input "Ship To Location / Phone Number : This field is required."
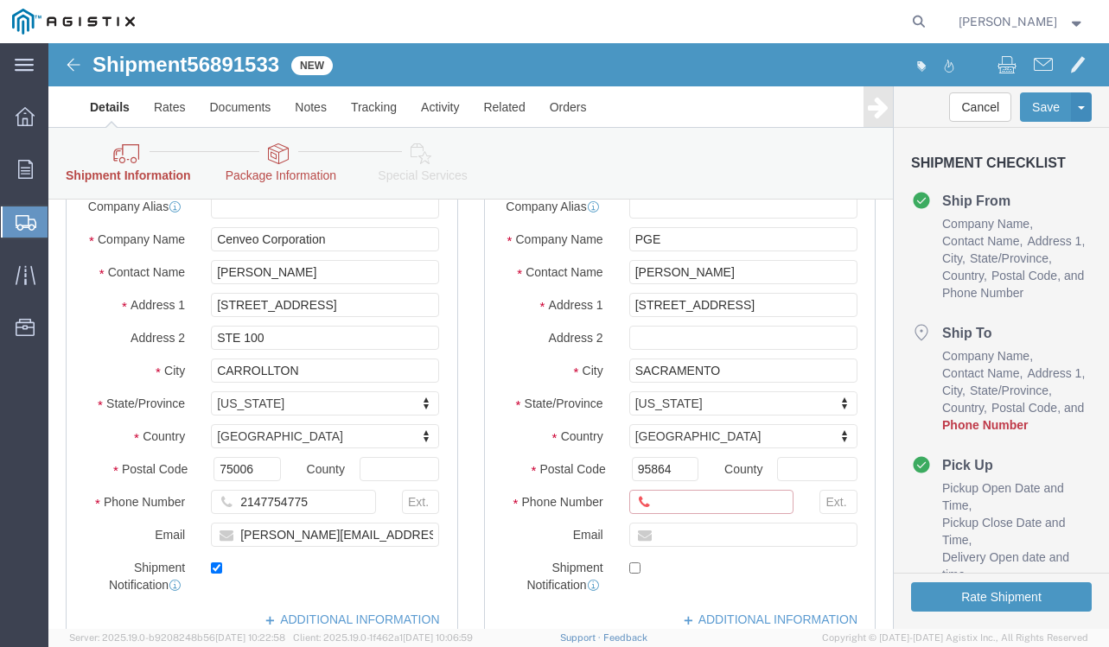
paste input "8007435000"
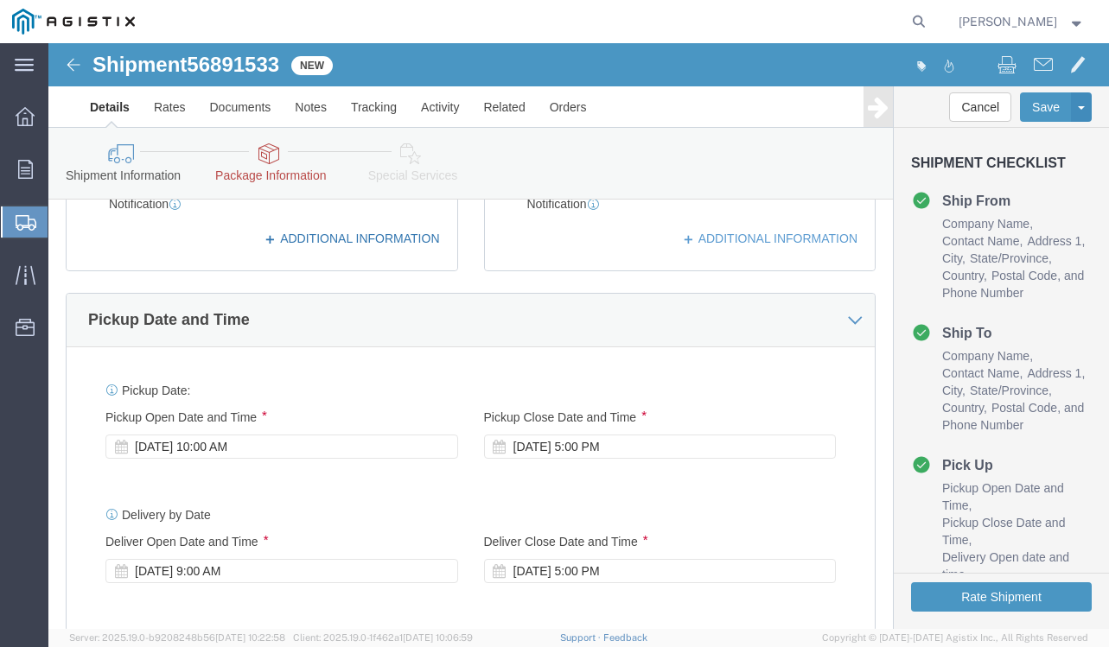
scroll to position [811, 0]
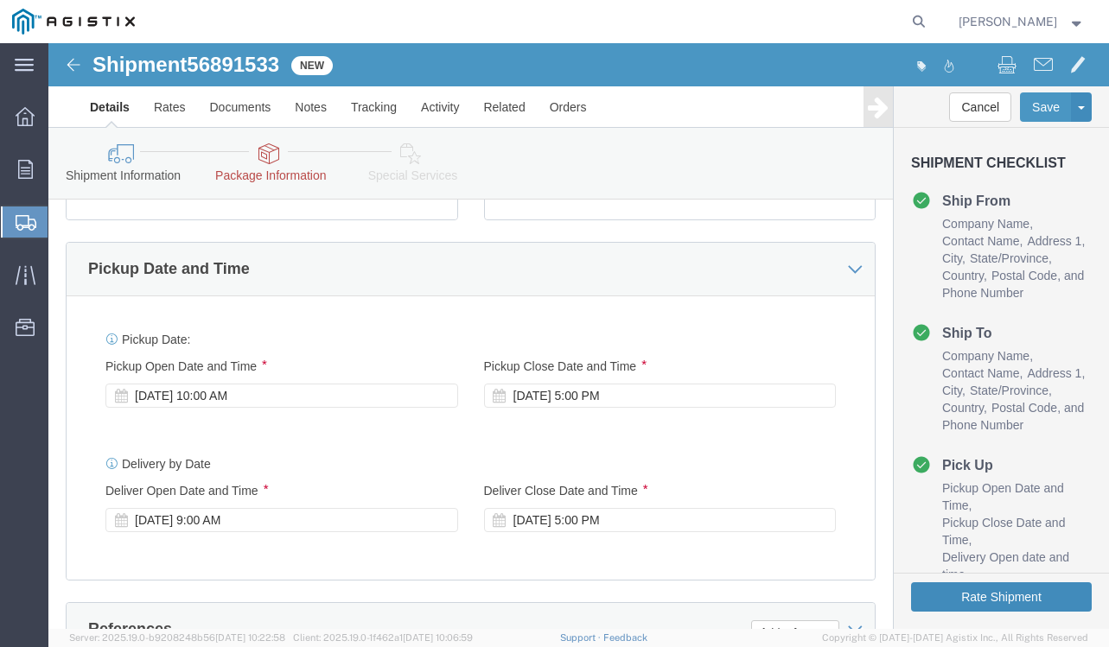
type input "8007435000"
click button "Rate Shipment"
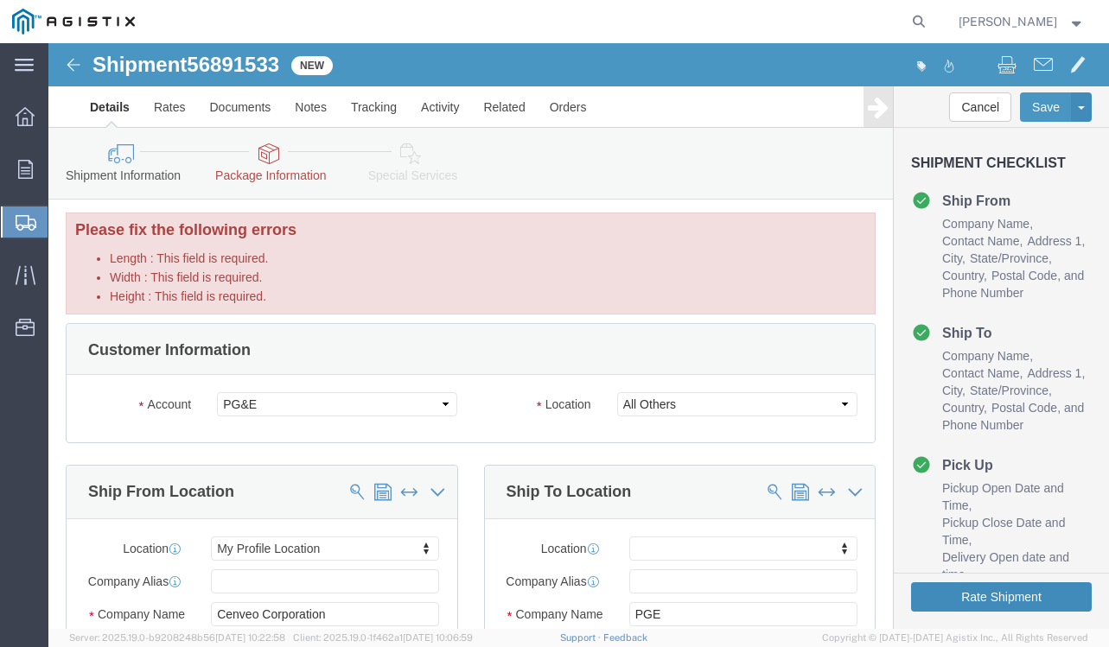
scroll to position [0, 0]
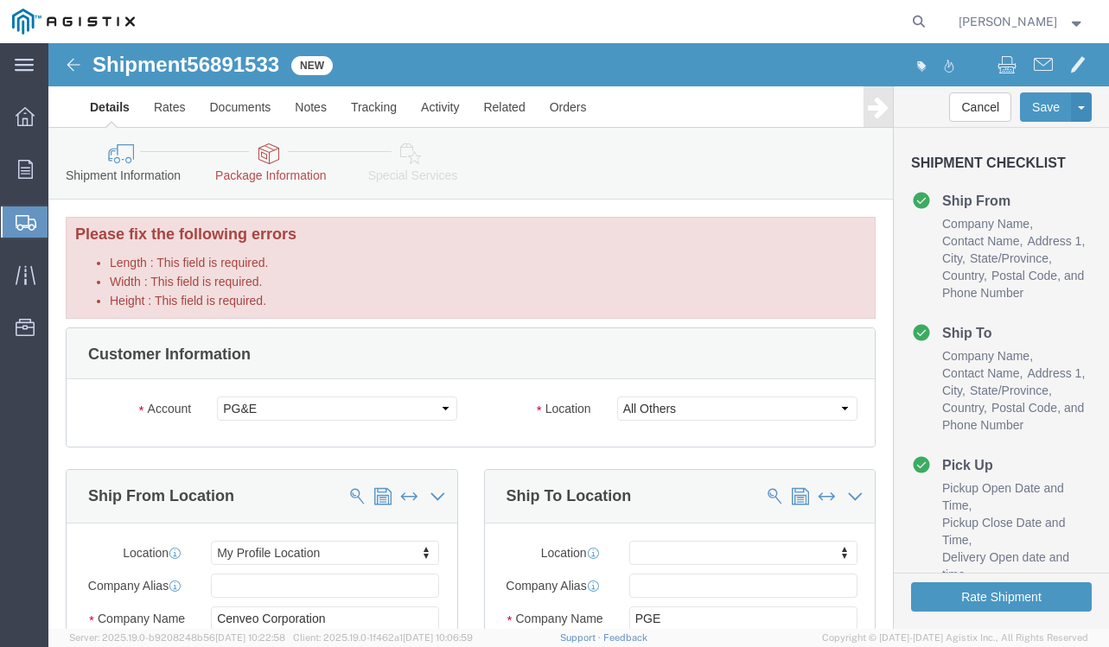
click icon
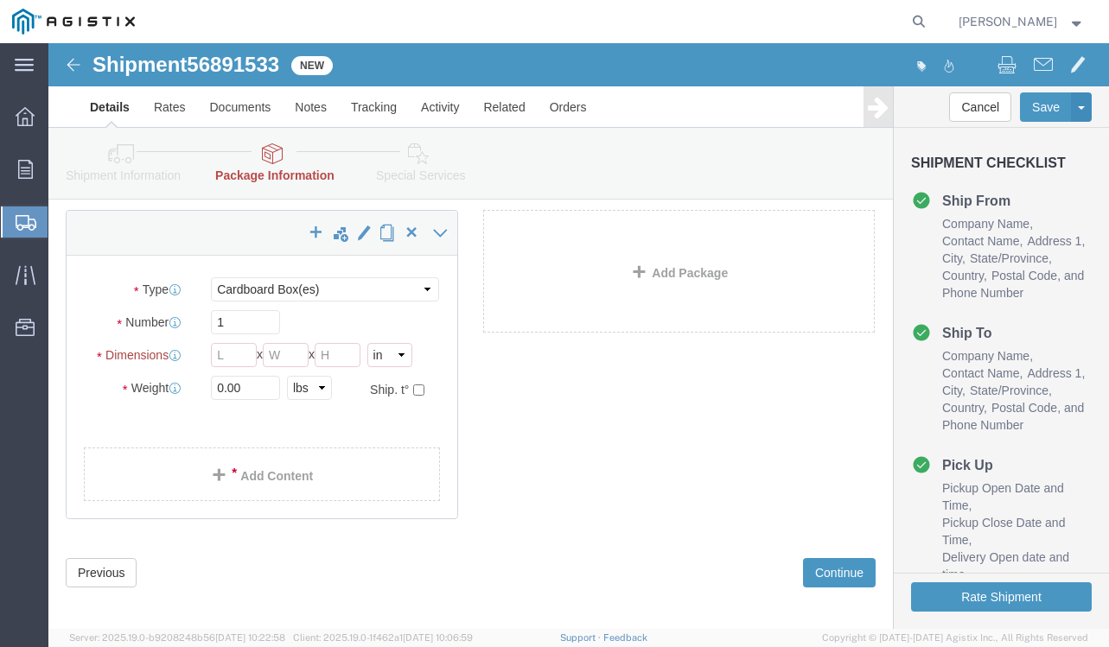
scroll to position [207, 0]
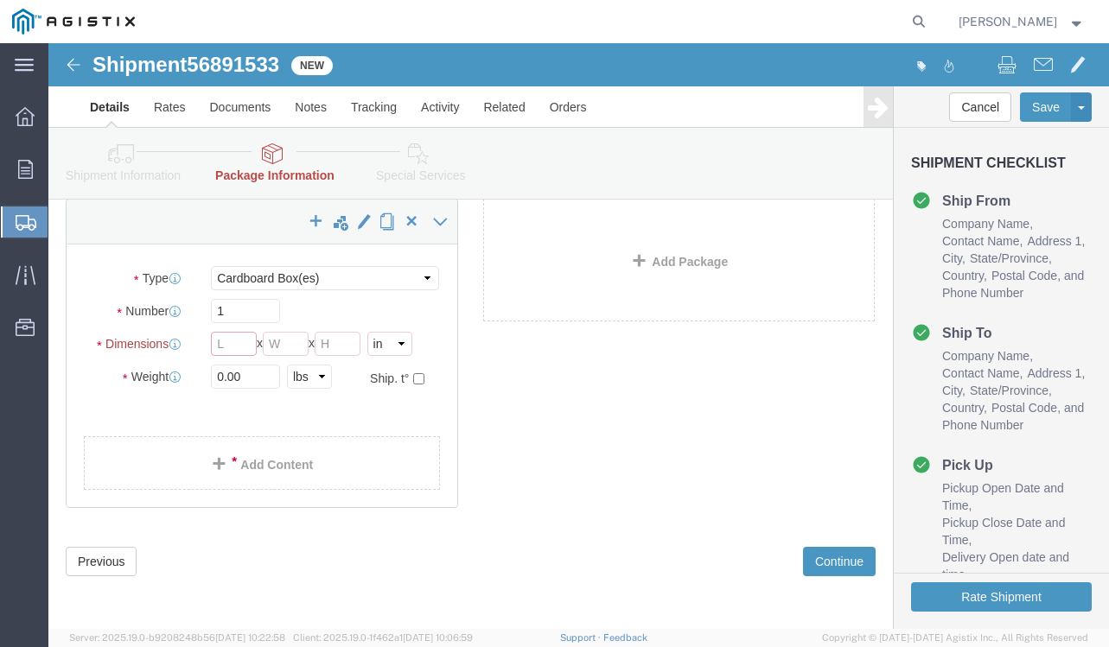
click input "Length : This field is required."
type input "10.5"
type input "12.5"
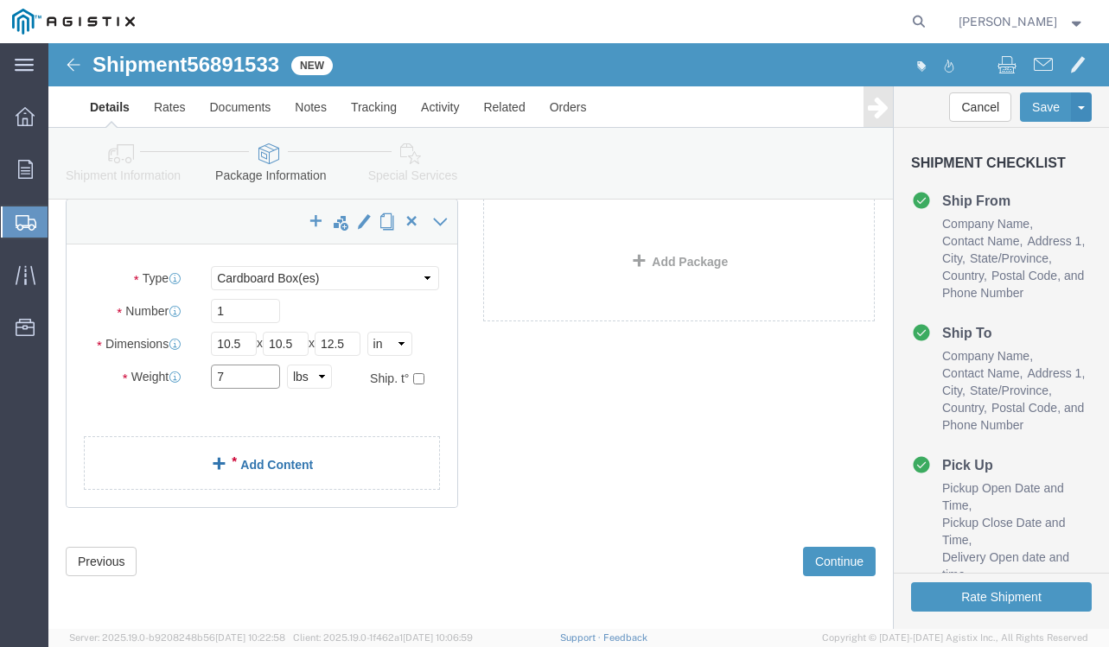
type input "7"
click link "Add Content"
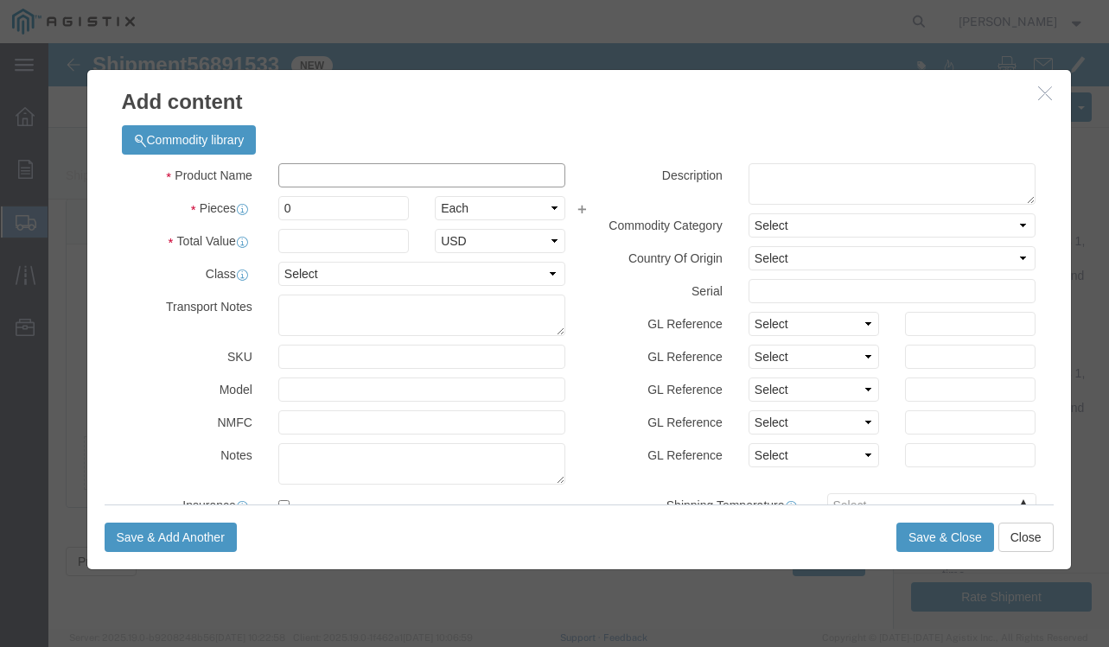
click input "text"
type input "e"
type input "ENVELOPES"
type input "500"
click input "text"
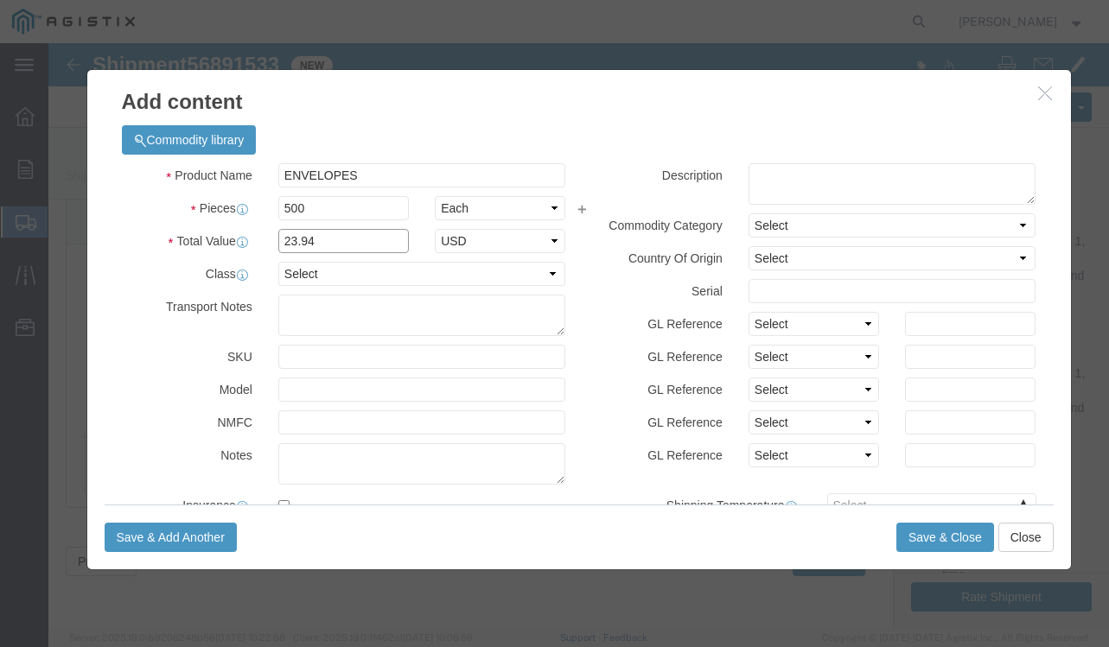
type input "23.94"
click select "Select 50 55 60 65 70 85 92.5 100 125 175 250 300 400"
select select "55"
click select "Select 50 55 60 65 70 85 92.5 100 125 175 250 300 400"
click button "Save & Close"
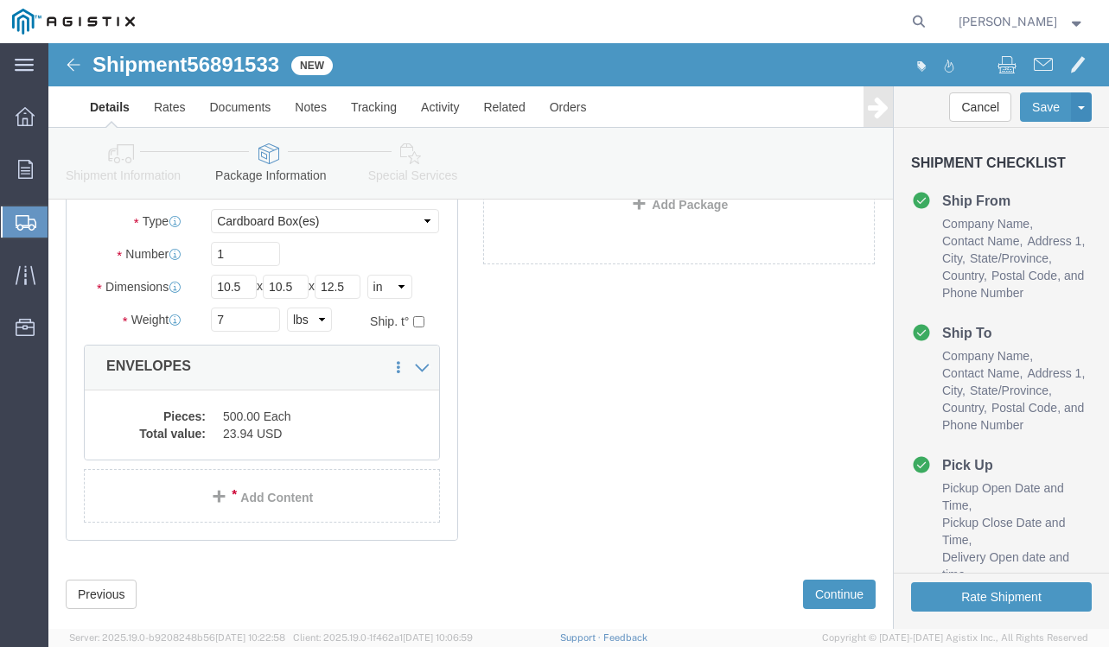
scroll to position [182, 0]
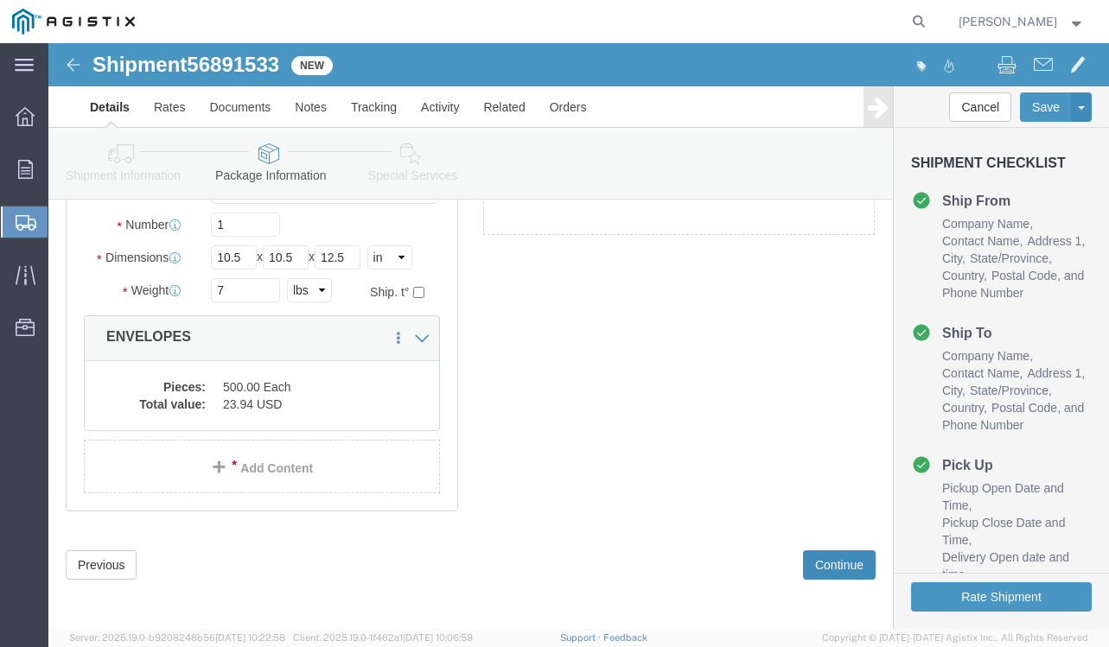
click button "Continue"
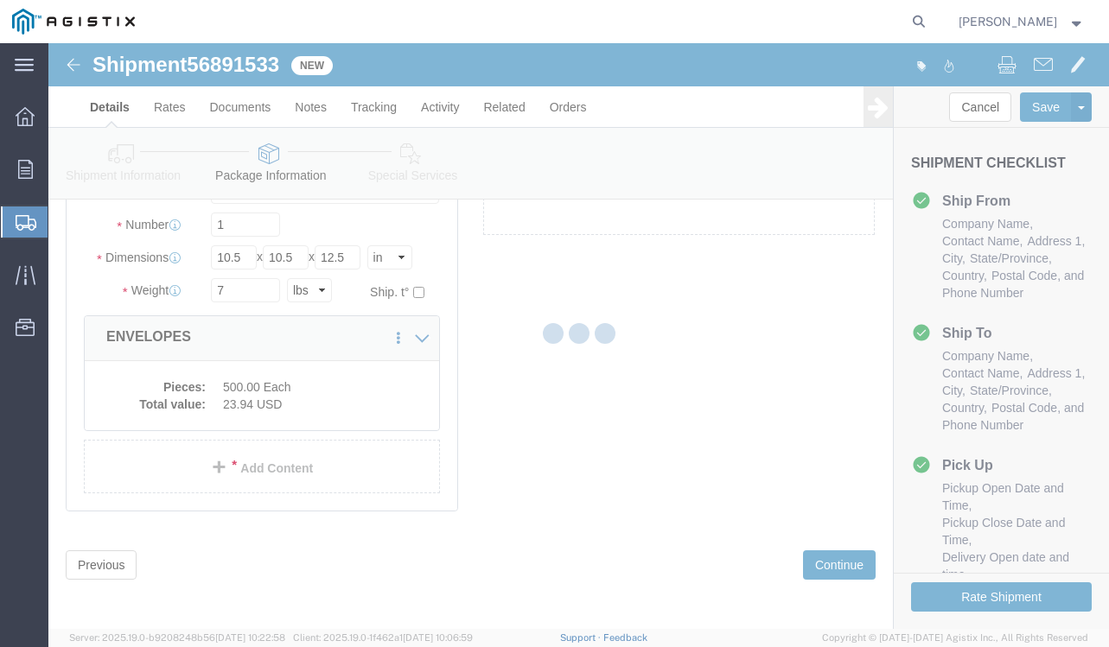
select select
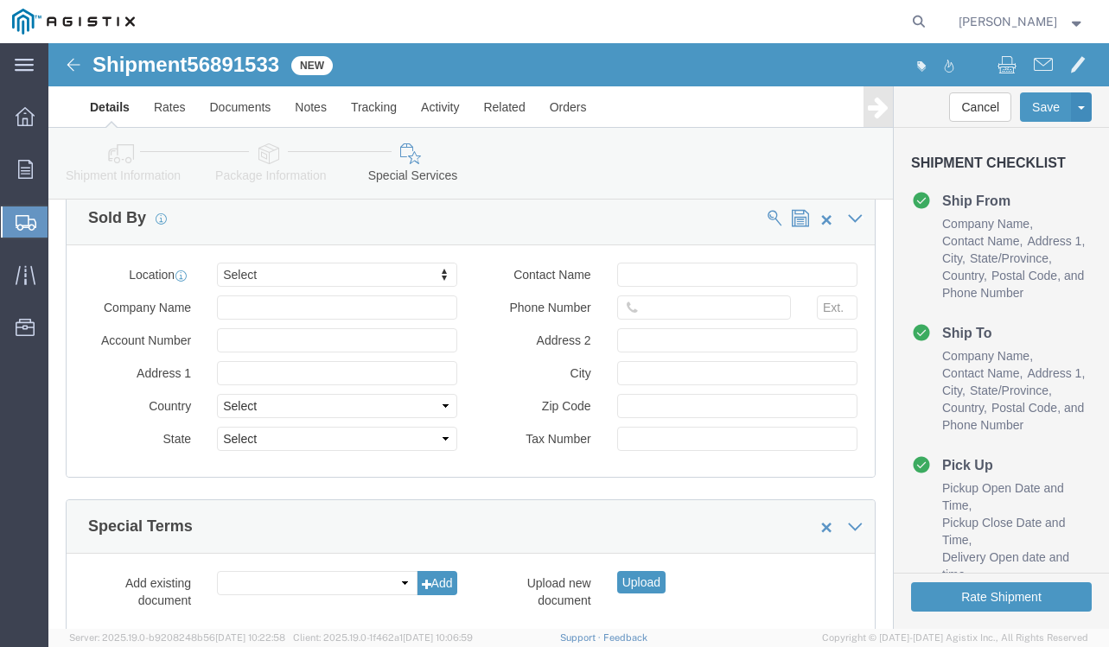
scroll to position [1843, 0]
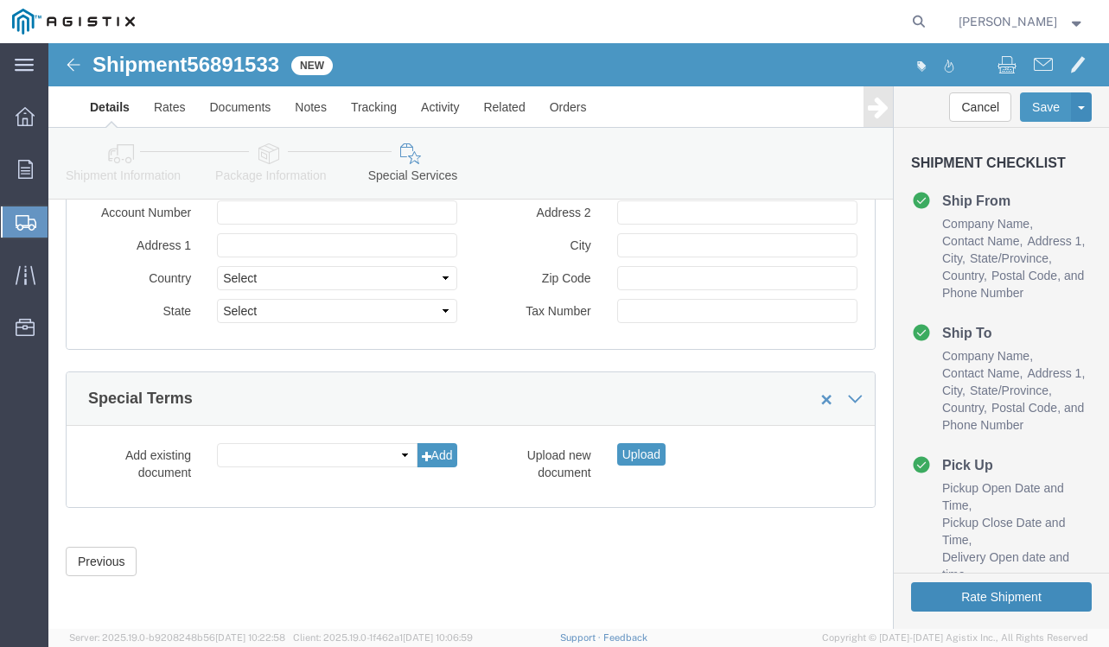
click button "Rate Shipment"
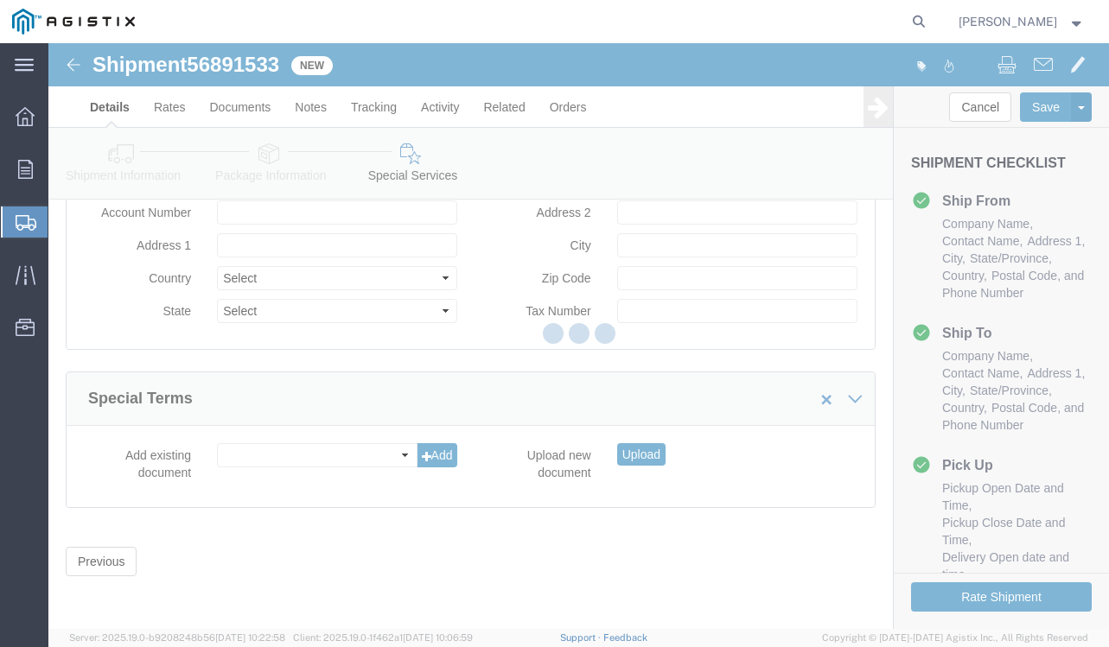
scroll to position [0, 0]
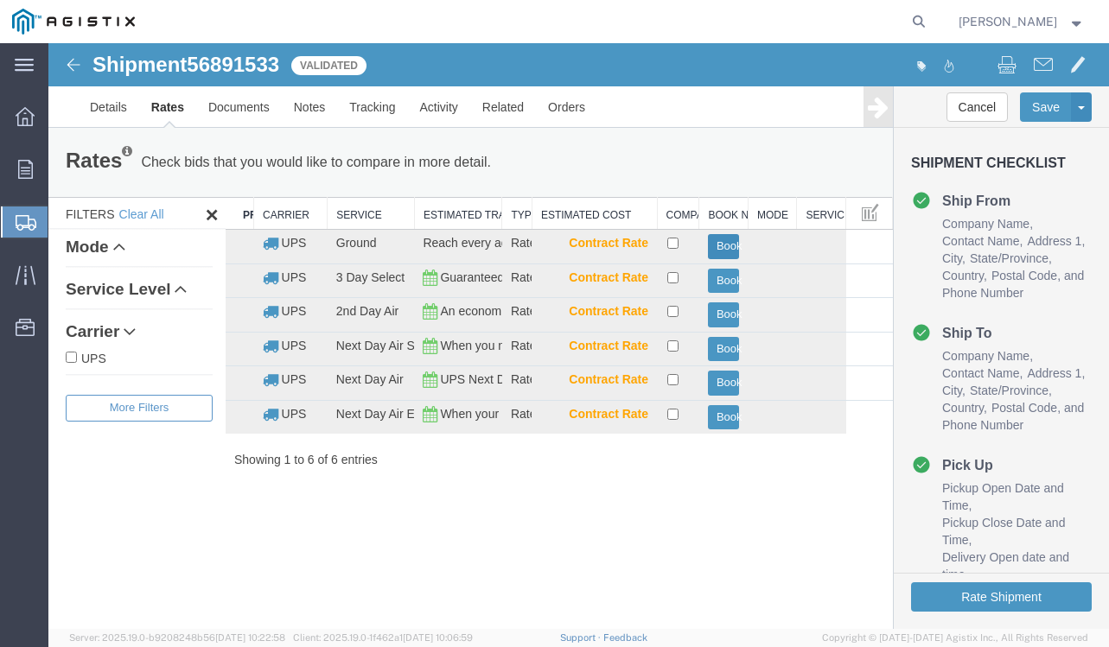
click at [717, 253] on button "Book" at bounding box center [724, 246] width 32 height 25
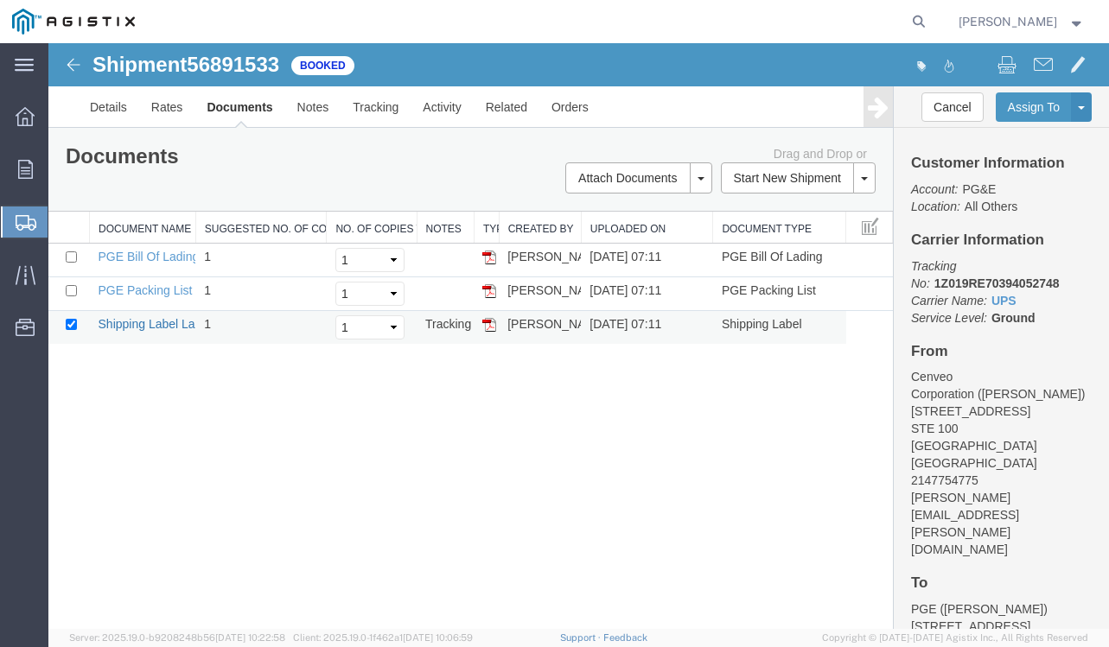
click at [140, 326] on link "Shipping Label Laser" at bounding box center [156, 324] width 114 height 14
